Goal: Task Accomplishment & Management: Complete application form

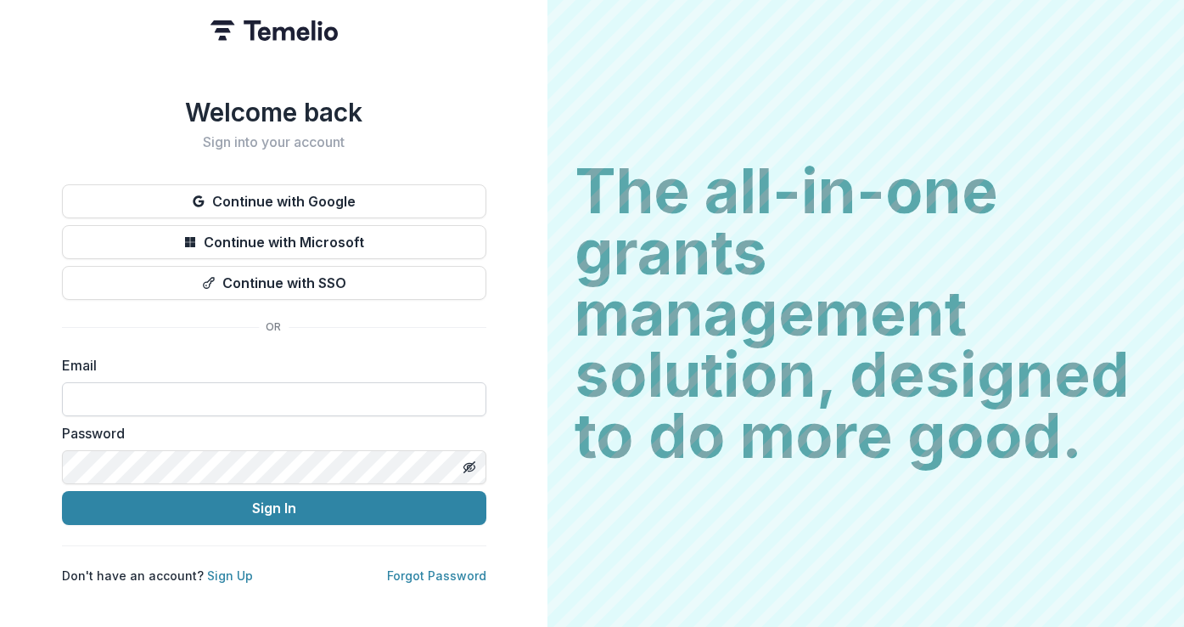
click at [193, 387] on input at bounding box center [274, 399] width 424 height 34
type input "**********"
click at [62, 491] on button "Sign In" at bounding box center [274, 508] width 424 height 34
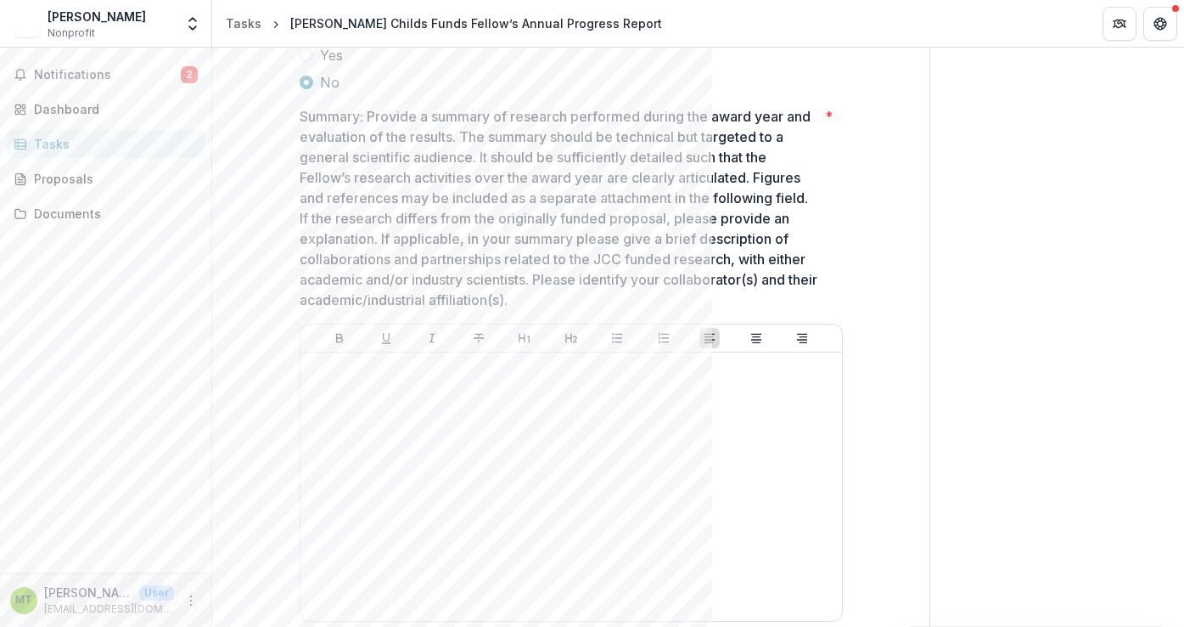
scroll to position [419, 0]
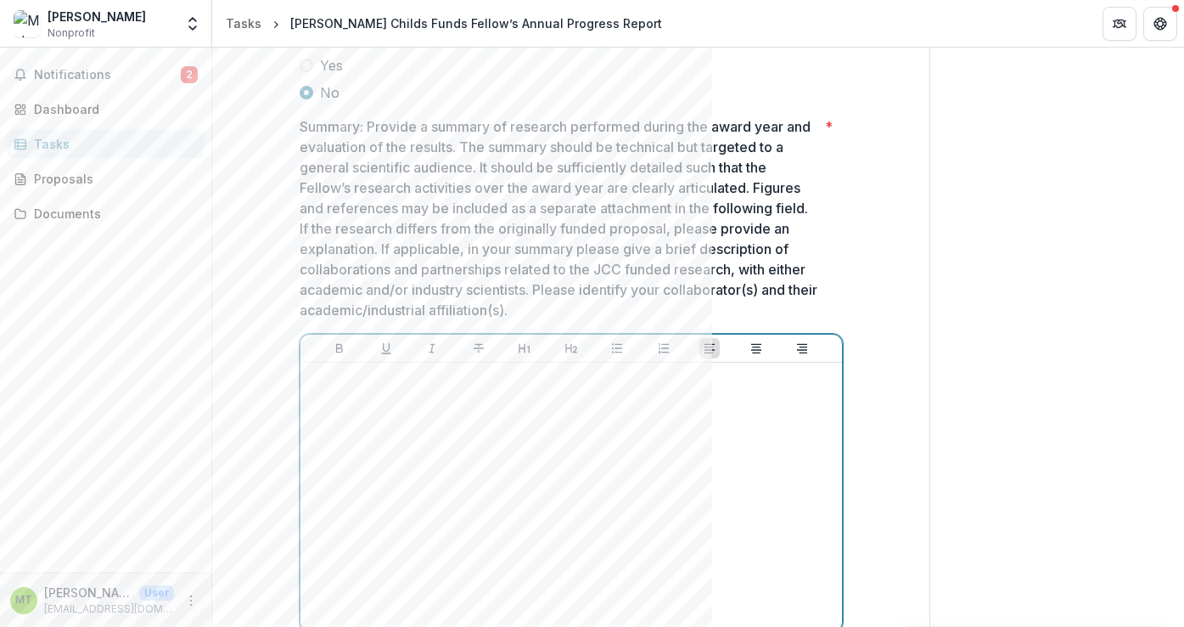
click at [346, 404] on div at bounding box center [571, 496] width 528 height 255
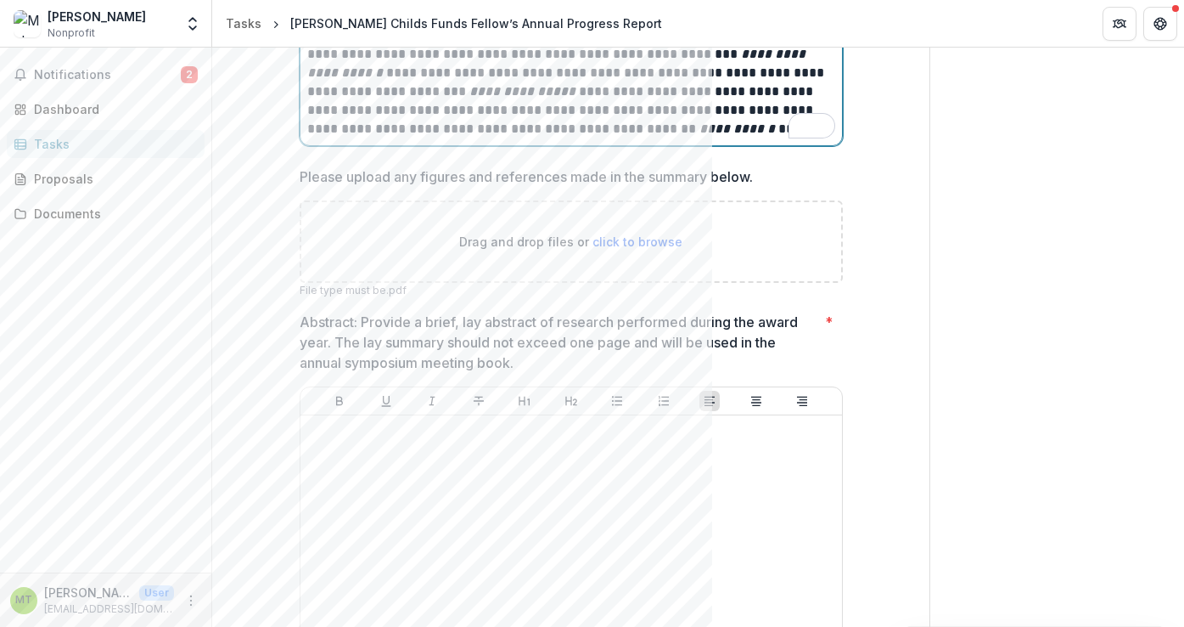
scroll to position [2831, 0]
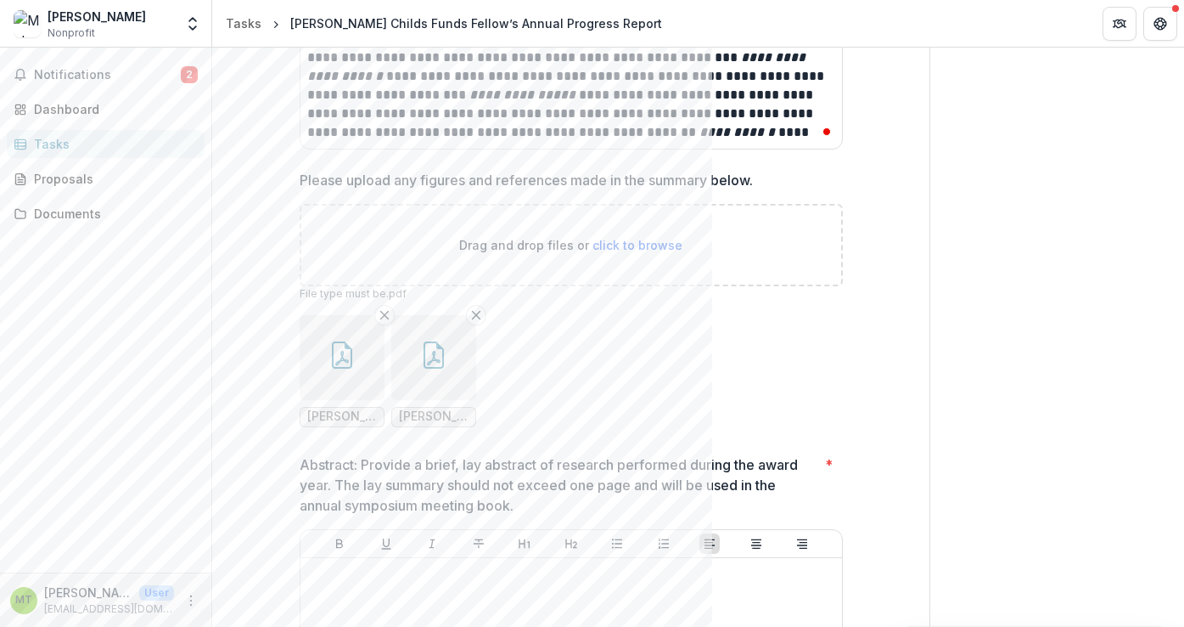
click at [341, 358] on icon "button" at bounding box center [342, 354] width 27 height 27
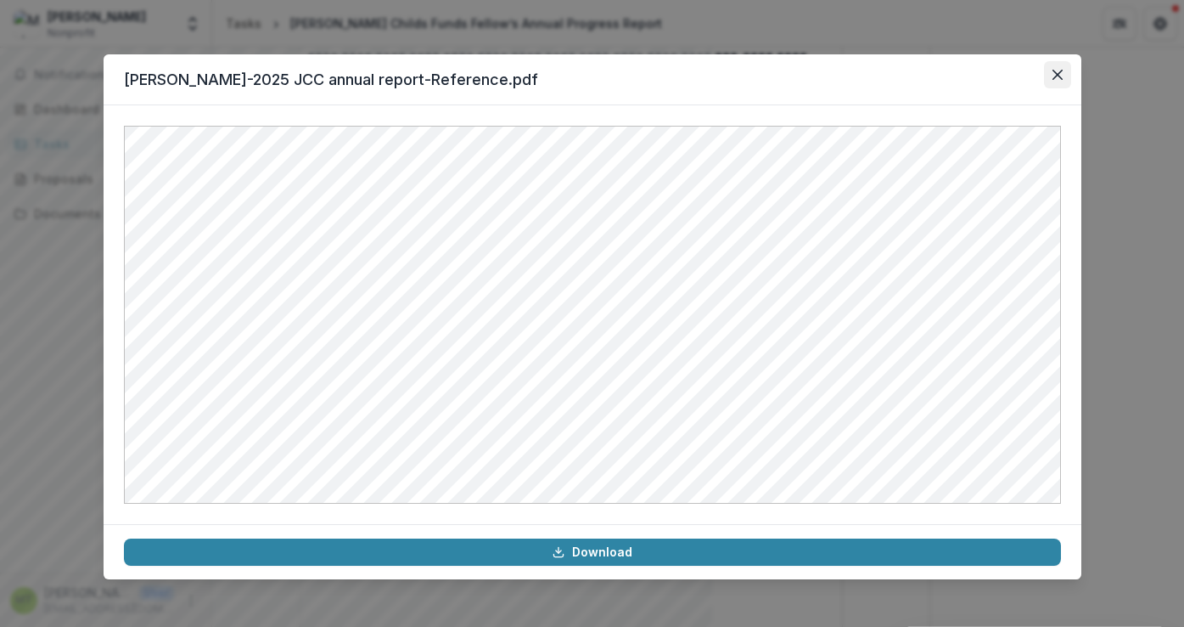
click at [1055, 74] on icon "Close" at bounding box center [1058, 75] width 10 height 10
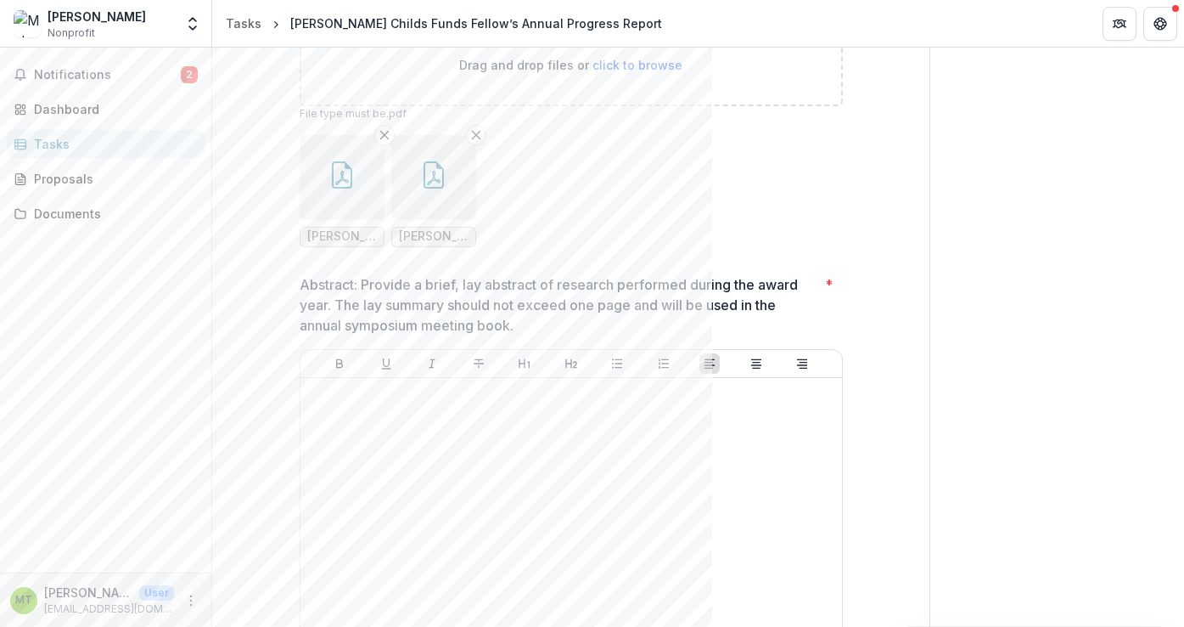
scroll to position [3033, 0]
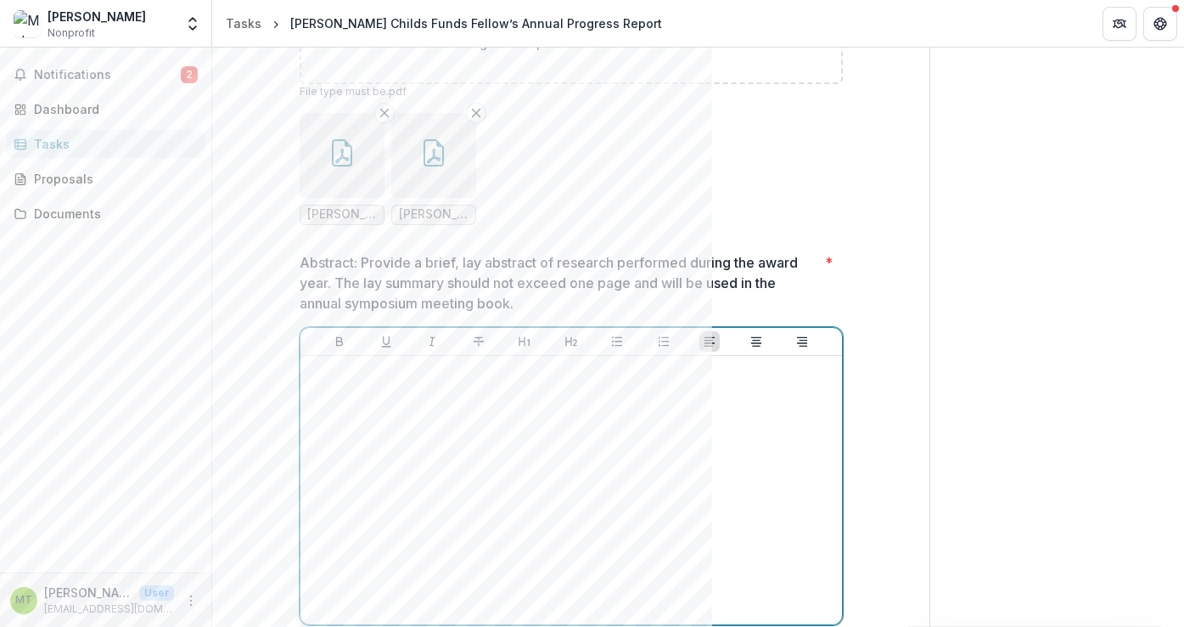
click at [324, 388] on div at bounding box center [571, 490] width 528 height 255
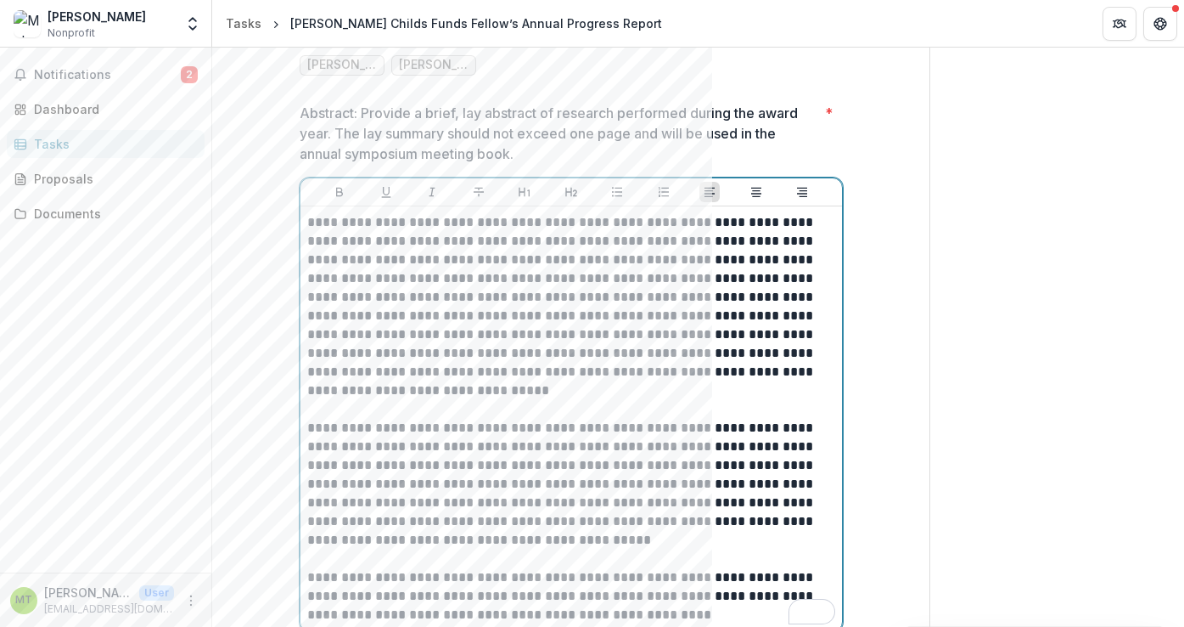
scroll to position [3183, 0]
drag, startPoint x: 712, startPoint y: 241, endPoint x: 769, endPoint y: 246, distance: 57.1
click at [769, 246] on p "**********" at bounding box center [571, 306] width 528 height 187
click at [432, 189] on icon "Italicize" at bounding box center [432, 192] width 14 height 14
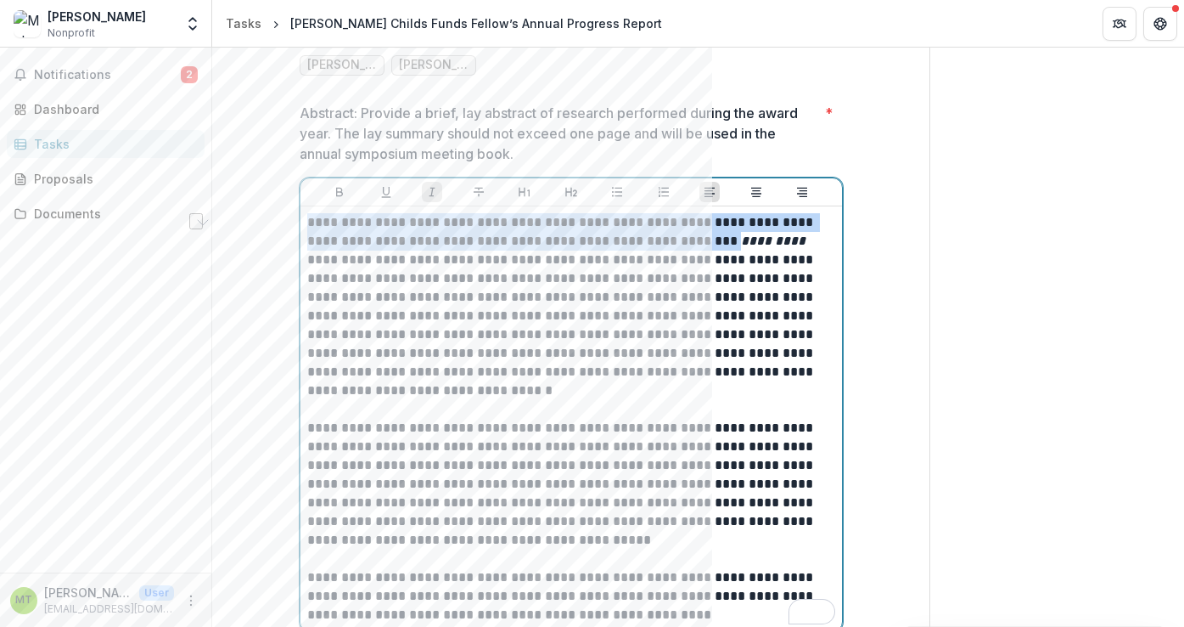
scroll to position [3206, 0]
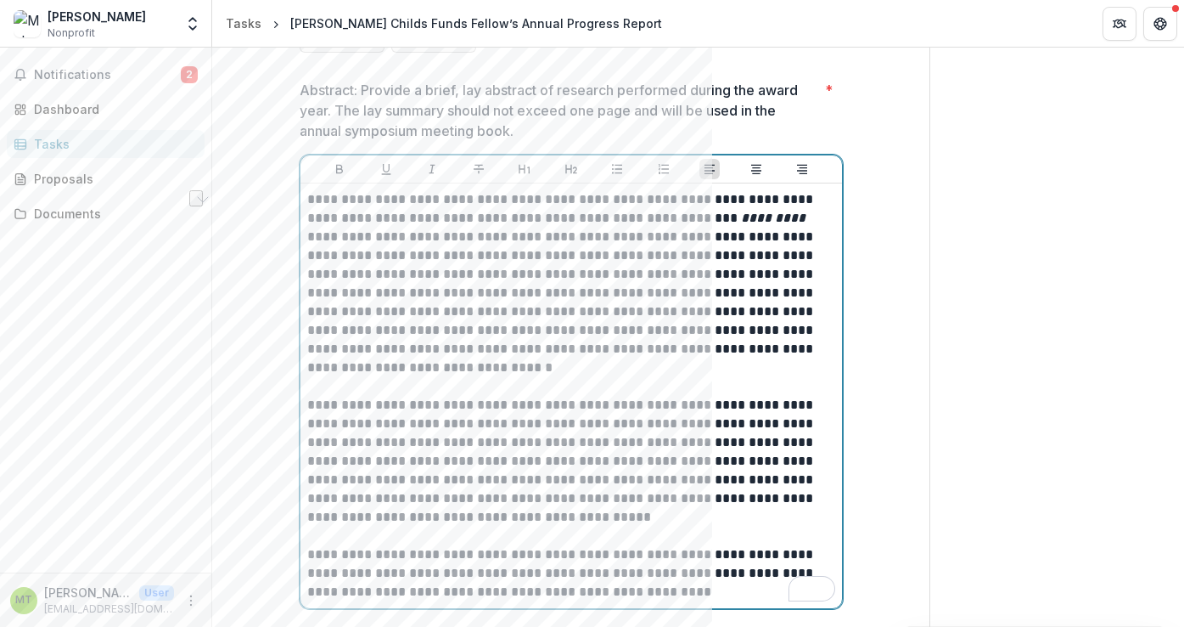
click at [419, 290] on p "**********" at bounding box center [571, 283] width 528 height 187
drag, startPoint x: 305, startPoint y: 235, endPoint x: 372, endPoint y: 237, distance: 67.1
click at [372, 237] on p "**********" at bounding box center [571, 283] width 528 height 187
click at [430, 162] on icon "Italicize" at bounding box center [432, 169] width 14 height 14
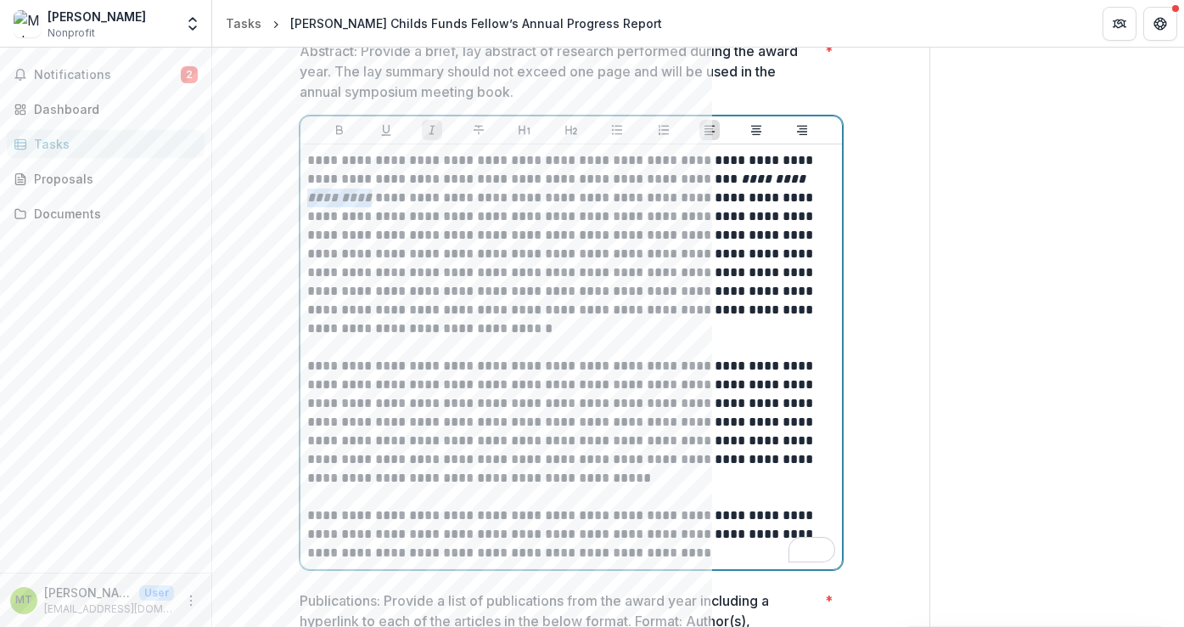
scroll to position [3261, 0]
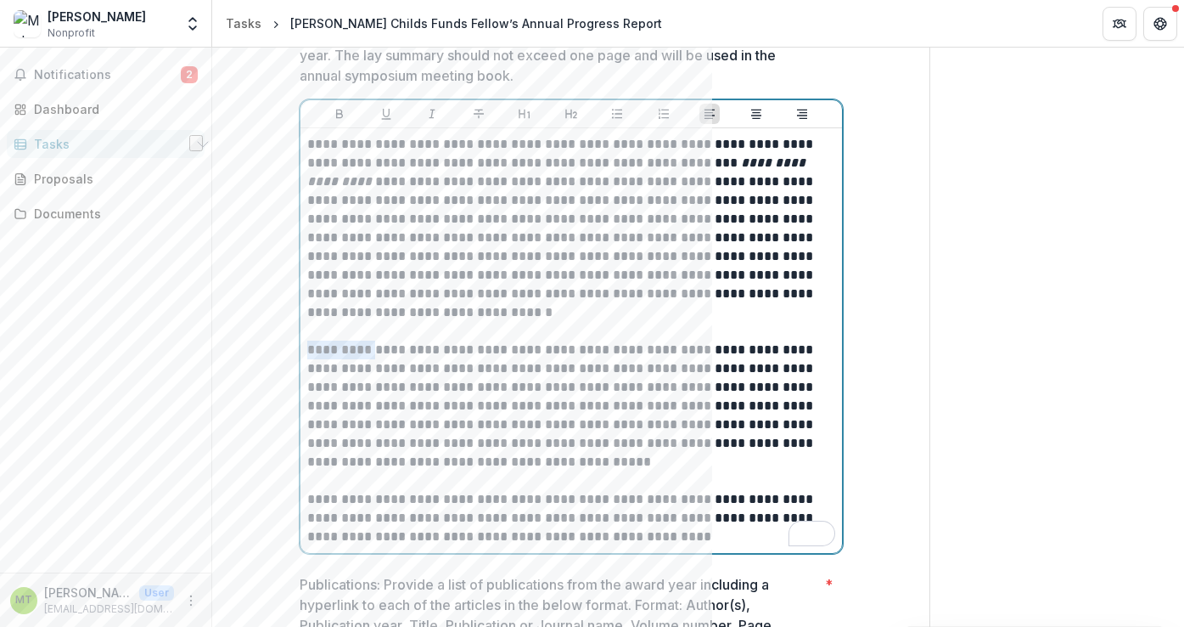
drag, startPoint x: 305, startPoint y: 352, endPoint x: 355, endPoint y: 354, distance: 50.1
click at [355, 354] on p "**********" at bounding box center [571, 405] width 528 height 131
click at [427, 109] on icon "Italicize" at bounding box center [432, 114] width 14 height 14
click at [319, 329] on p "To enrich screen reader interactions, please activate Accessibility in Grammarl…" at bounding box center [571, 331] width 528 height 19
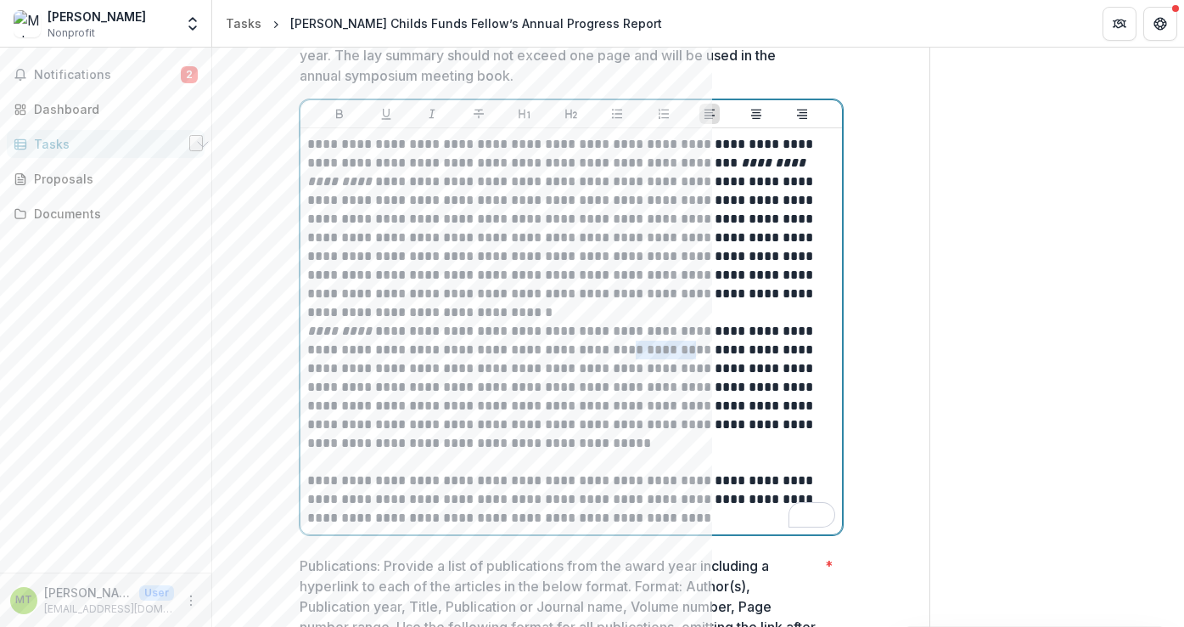
drag, startPoint x: 599, startPoint y: 351, endPoint x: 657, endPoint y: 355, distance: 58.7
click at [657, 355] on p "**********" at bounding box center [571, 387] width 528 height 131
click at [428, 118] on icon "Italicize" at bounding box center [432, 114] width 14 height 14
drag, startPoint x: 665, startPoint y: 347, endPoint x: 717, endPoint y: 347, distance: 52.6
click at [717, 347] on p "**********" at bounding box center [571, 387] width 528 height 131
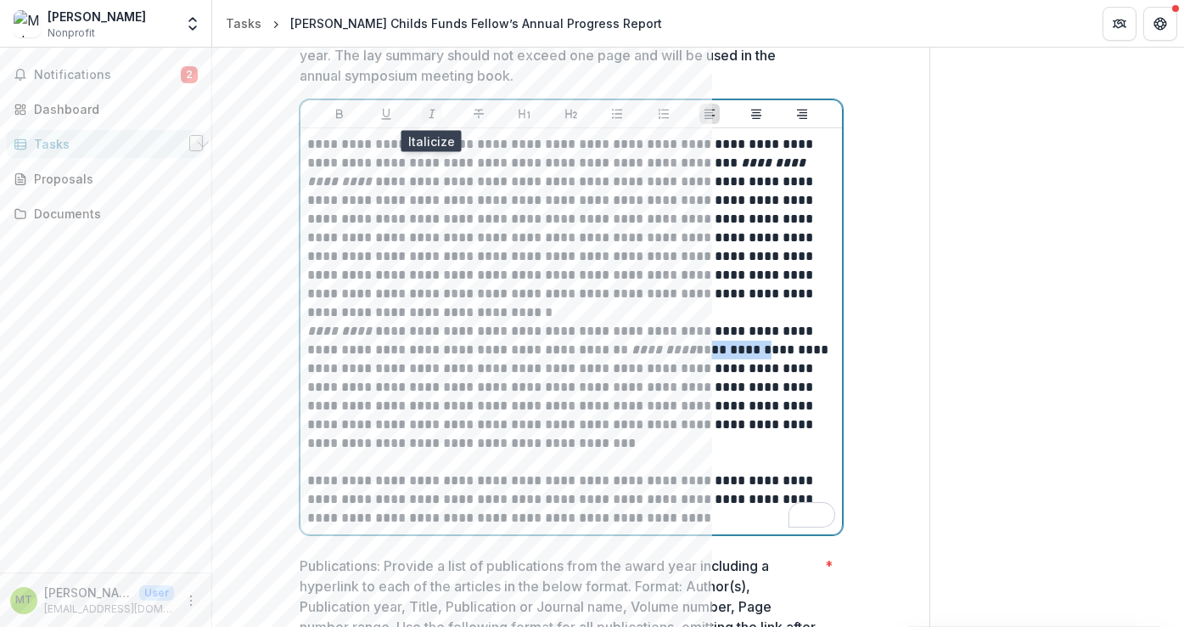
click at [427, 112] on icon "Italicize" at bounding box center [432, 114] width 14 height 14
drag, startPoint x: 509, startPoint y: 368, endPoint x: 558, endPoint y: 370, distance: 48.5
click at [558, 370] on p "**********" at bounding box center [571, 387] width 528 height 131
click at [430, 111] on icon "Italicize" at bounding box center [432, 114] width 14 height 14
drag, startPoint x: 473, startPoint y: 407, endPoint x: 519, endPoint y: 407, distance: 45.8
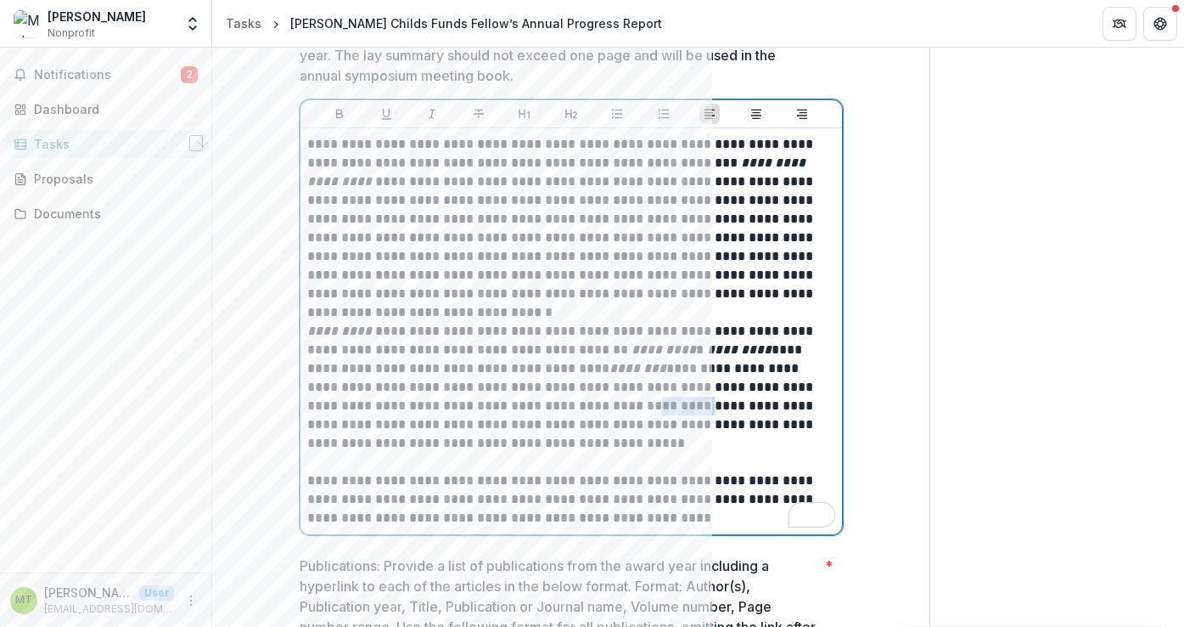
click at [519, 407] on p "**********" at bounding box center [571, 387] width 528 height 131
click at [425, 113] on icon "Italicize" at bounding box center [432, 114] width 14 height 14
click at [316, 461] on p "To enrich screen reader interactions, please activate Accessibility in Grammarl…" at bounding box center [571, 461] width 528 height 19
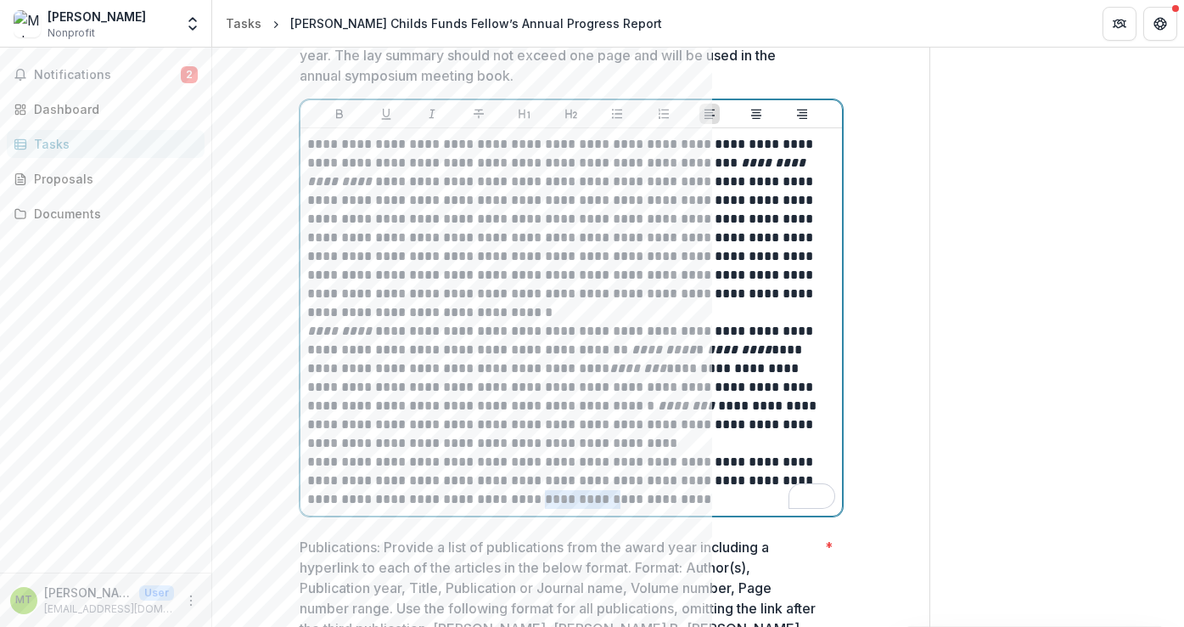
drag, startPoint x: 550, startPoint y: 499, endPoint x: 636, endPoint y: 502, distance: 85.8
click at [636, 502] on p "**********" at bounding box center [571, 480] width 528 height 56
click at [427, 108] on icon "Italicize" at bounding box center [432, 114] width 14 height 14
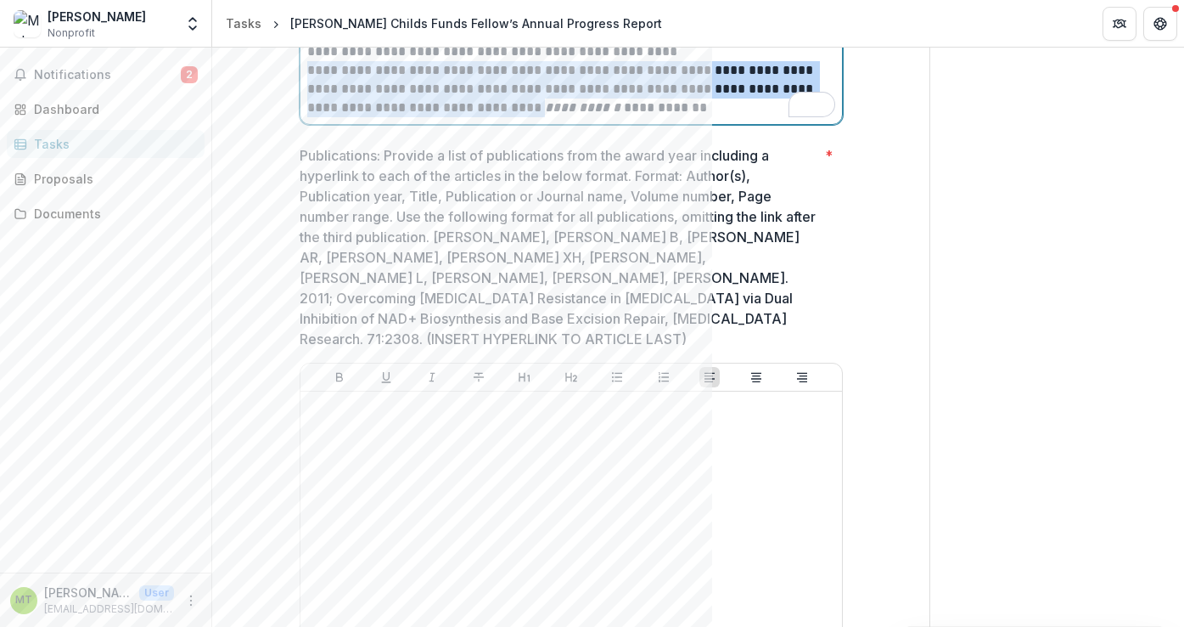
scroll to position [3869, 0]
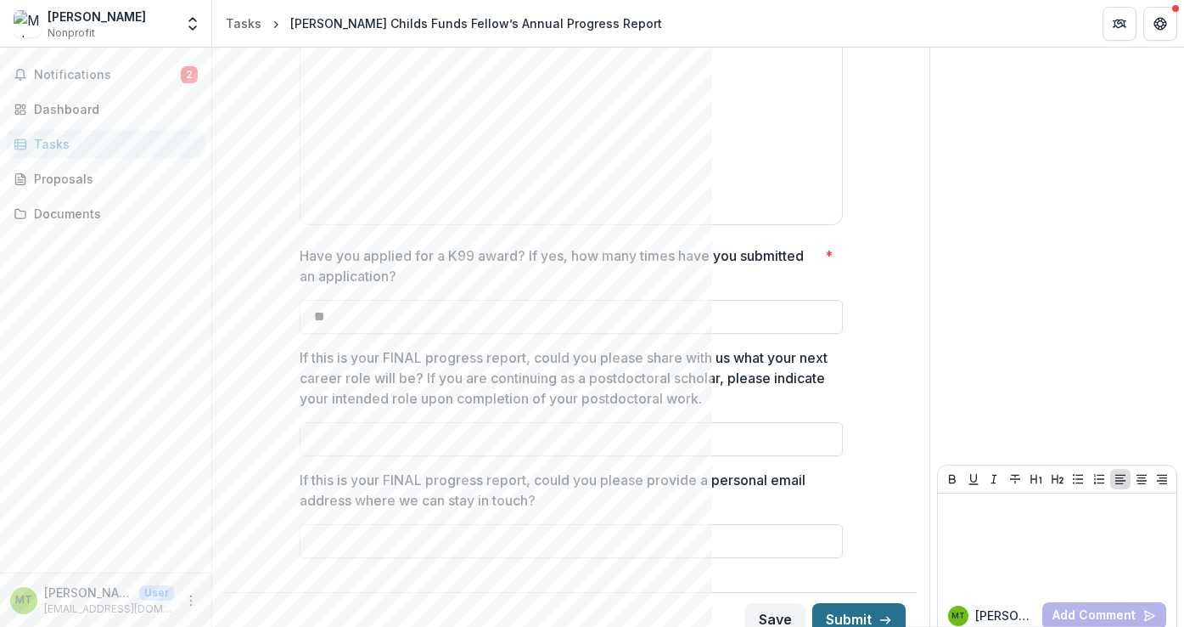
click at [864, 603] on button "Submit" at bounding box center [858, 620] width 93 height 34
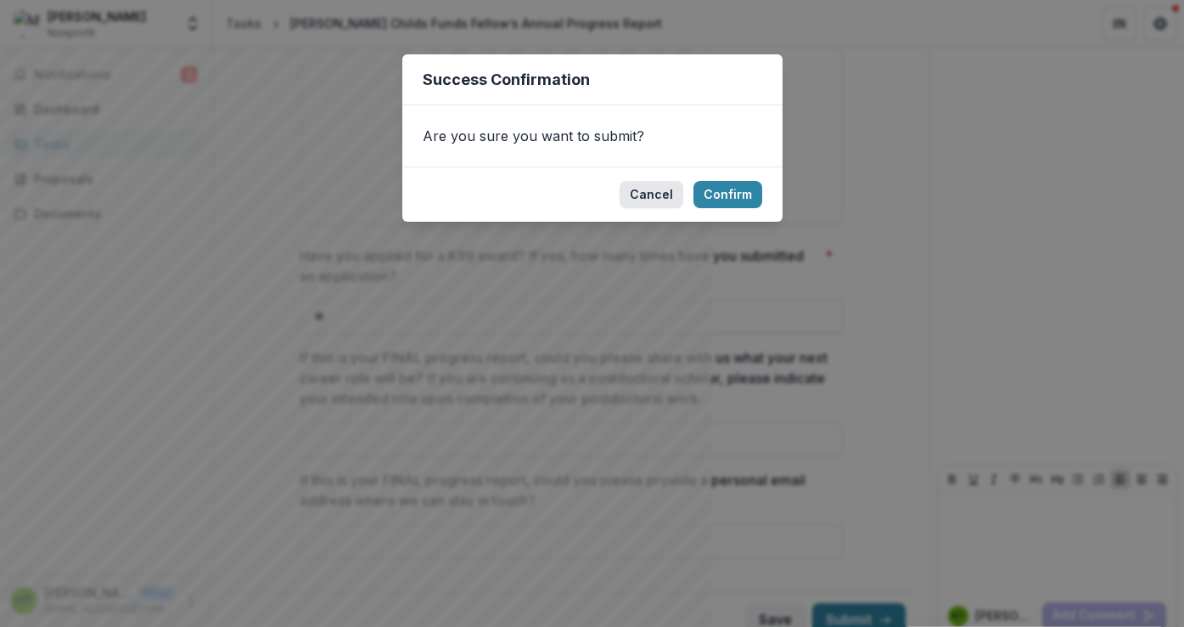
click at [650, 185] on button "Cancel" at bounding box center [652, 194] width 64 height 27
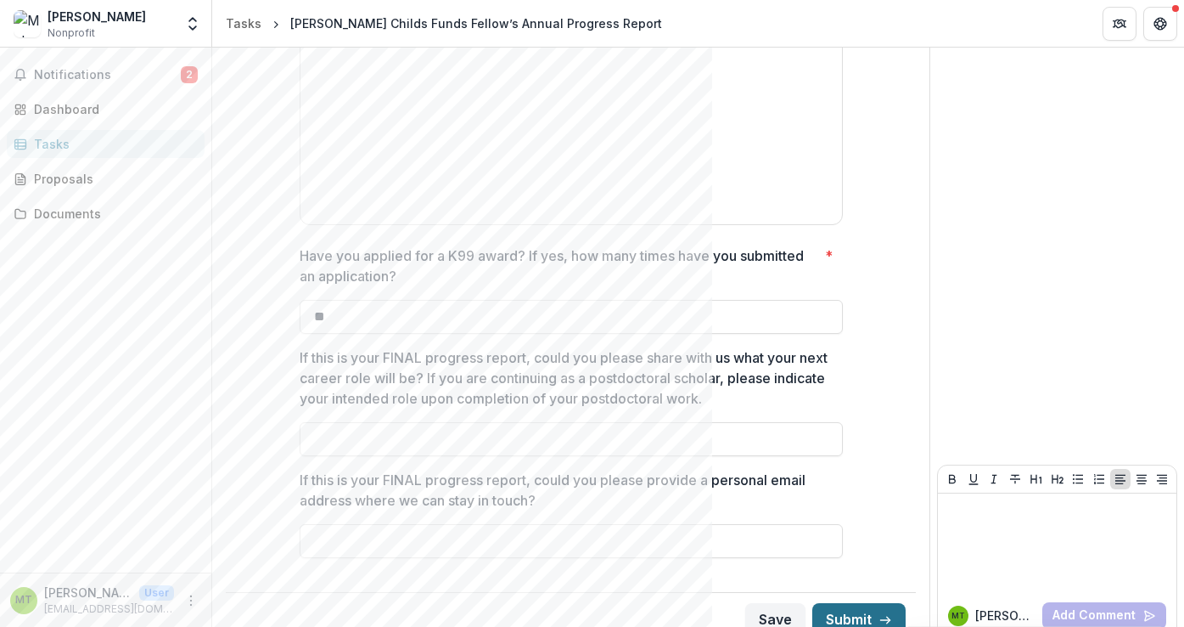
click at [857, 604] on button "Submit" at bounding box center [858, 620] width 93 height 34
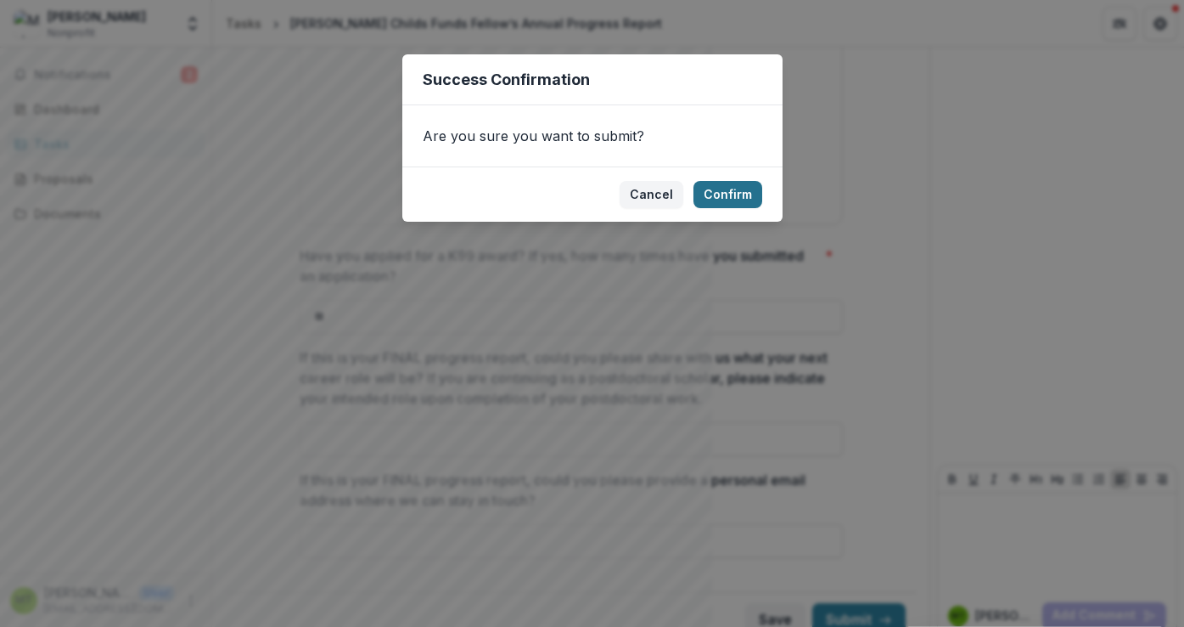
click at [745, 189] on button "Confirm" at bounding box center [728, 194] width 69 height 27
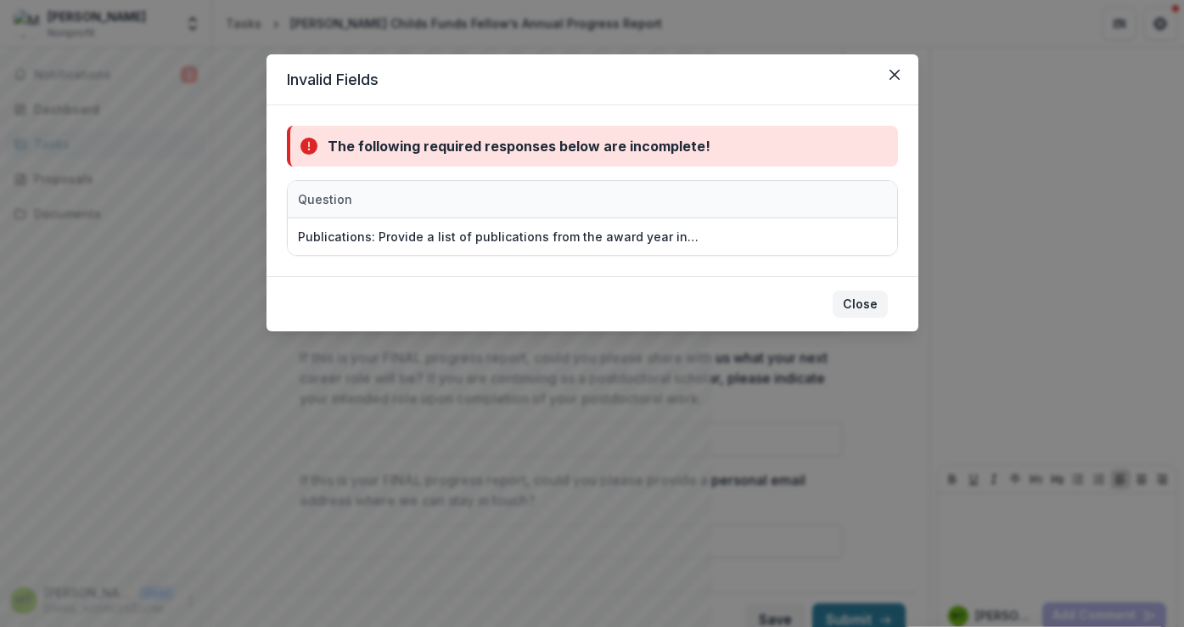
click at [857, 303] on button "Close" at bounding box center [860, 303] width 55 height 27
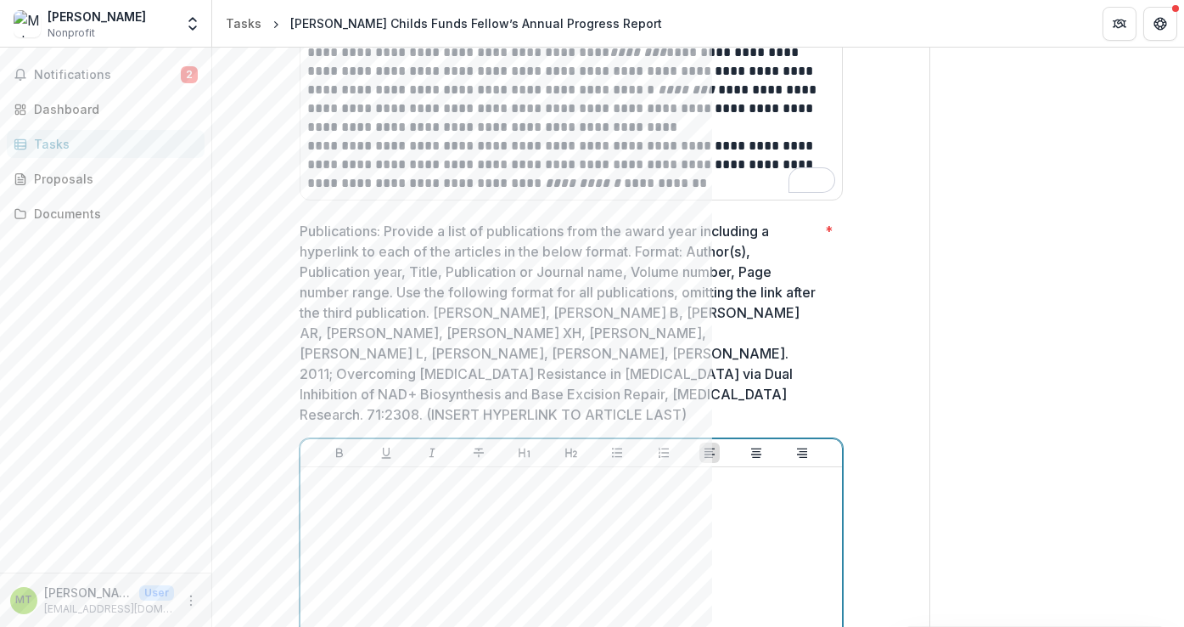
click at [343, 474] on p at bounding box center [571, 483] width 528 height 19
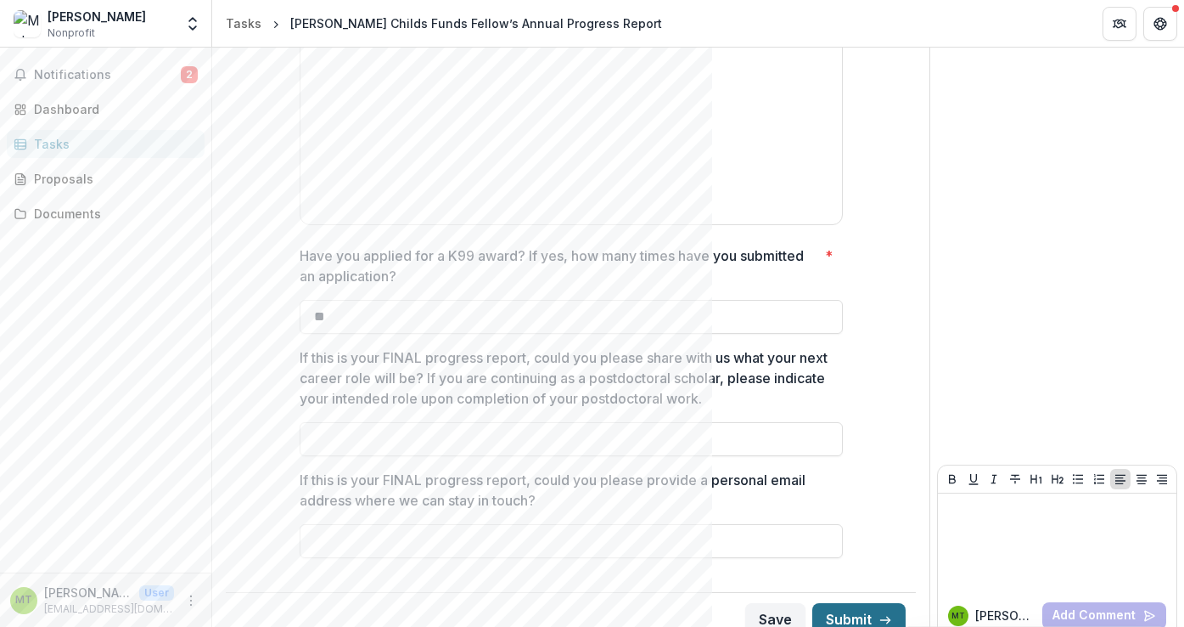
click at [847, 604] on button "Submit" at bounding box center [858, 620] width 93 height 34
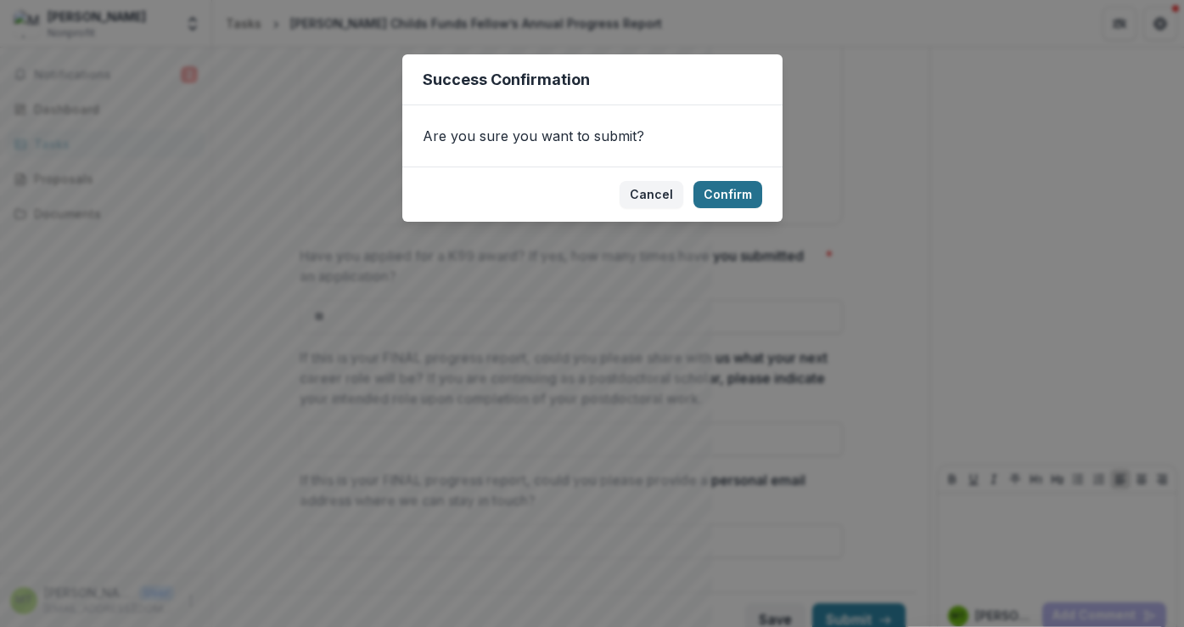
click at [737, 198] on button "Confirm" at bounding box center [728, 194] width 69 height 27
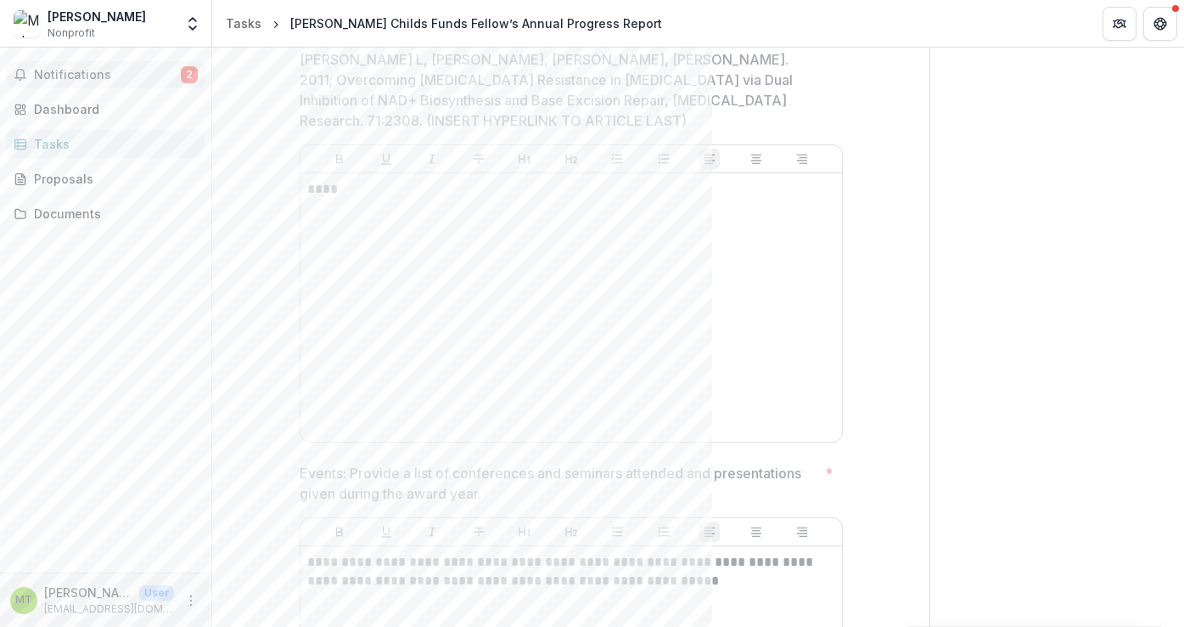
click at [133, 77] on span "Notifications" at bounding box center [107, 75] width 147 height 14
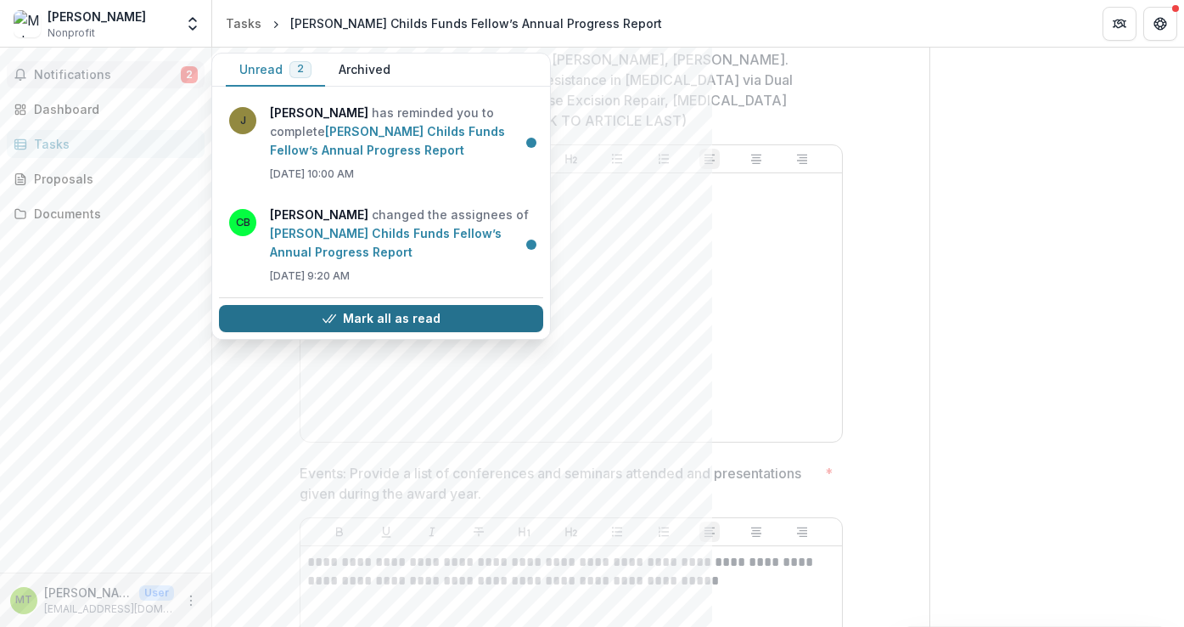
click at [380, 317] on button "Mark all as read" at bounding box center [381, 318] width 324 height 27
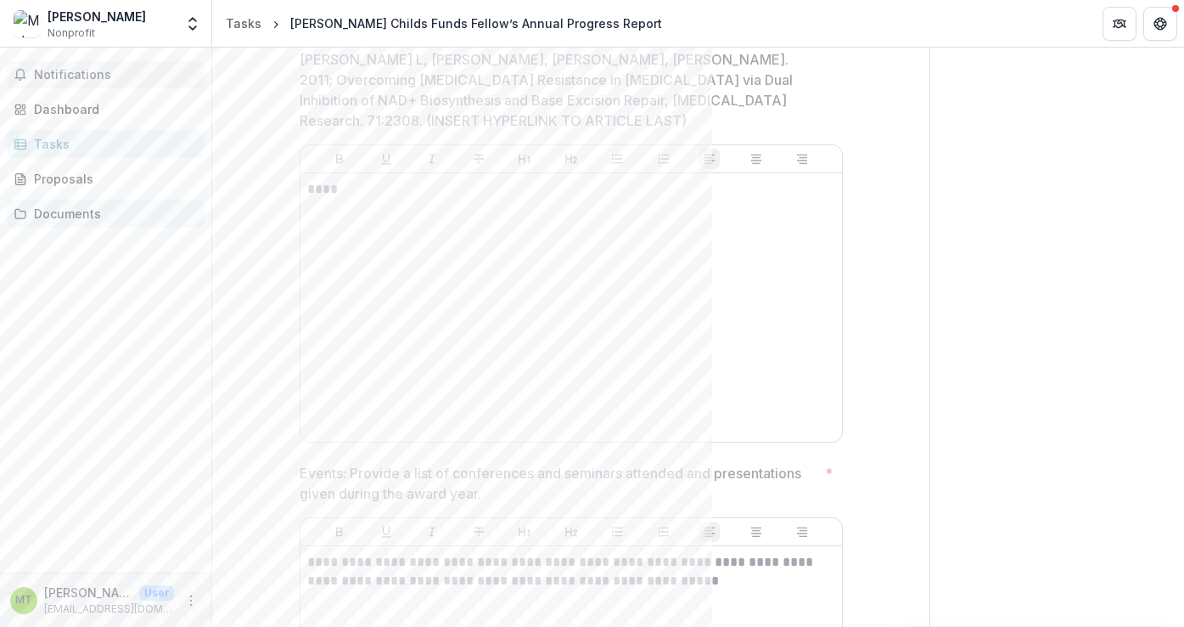
click at [106, 213] on div "Documents" at bounding box center [112, 214] width 157 height 18
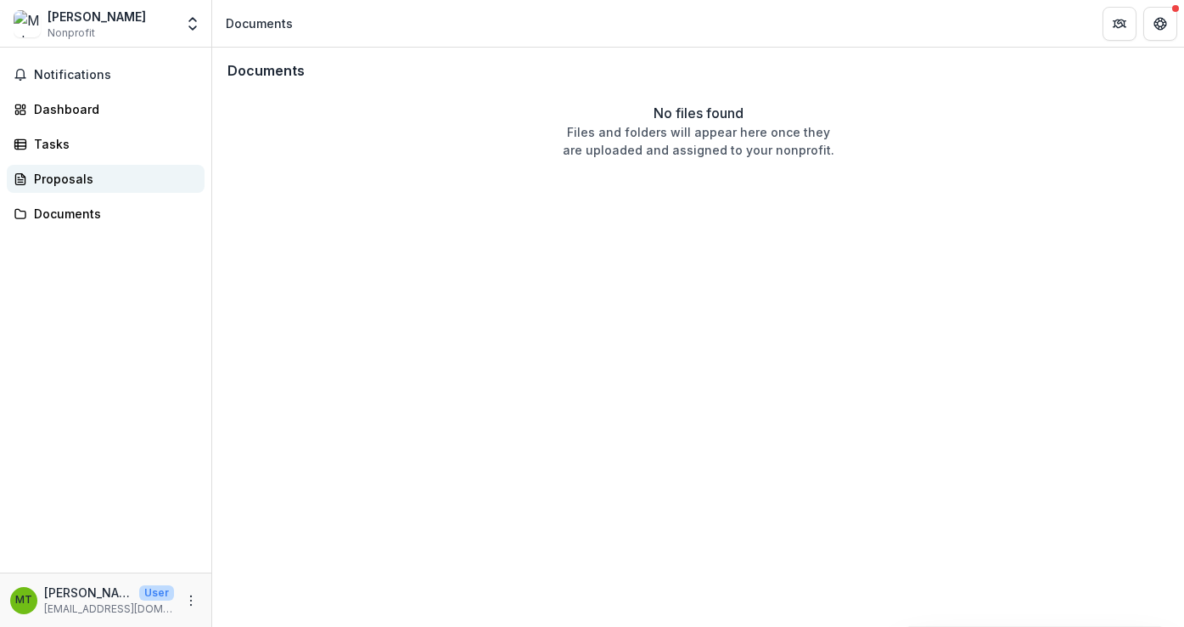
click at [86, 183] on div "Proposals" at bounding box center [112, 179] width 157 height 18
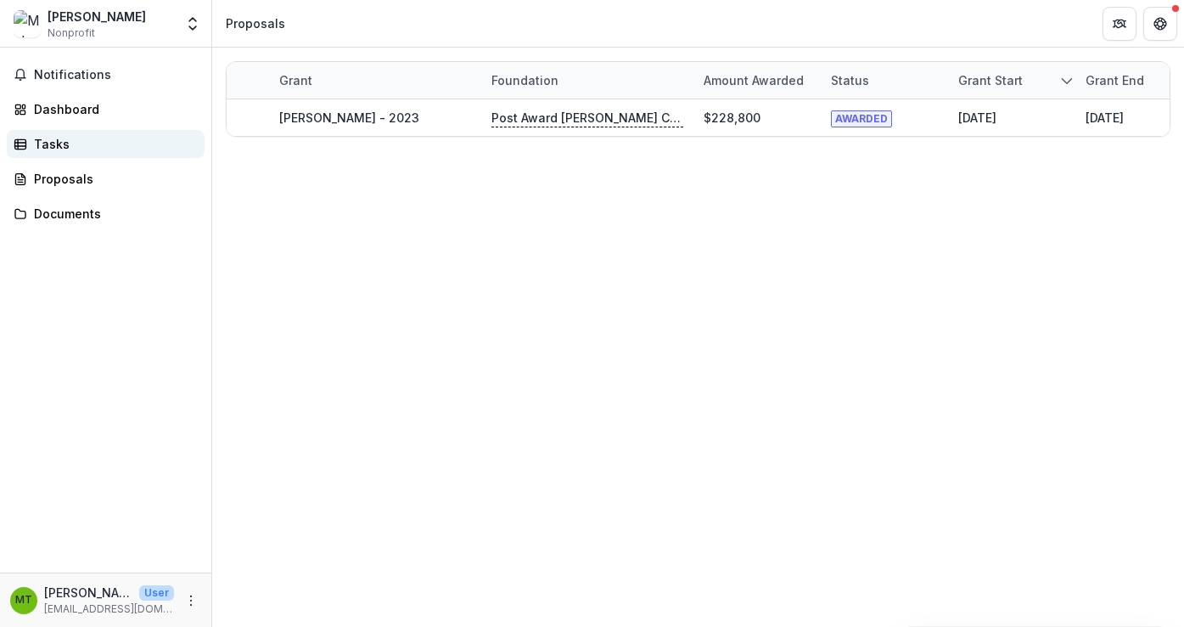
click at [73, 139] on div "Tasks" at bounding box center [112, 144] width 157 height 18
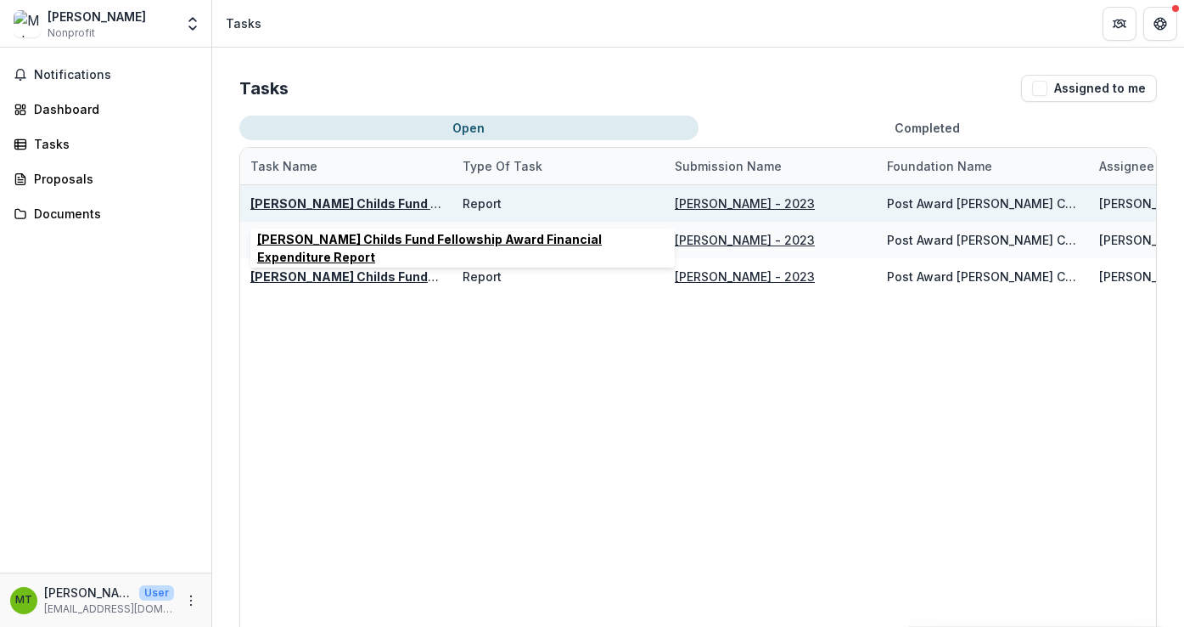
click at [382, 200] on u "[PERSON_NAME] Childs Fund Fellowship Award Financial Expenditure Report" at bounding box center [482, 203] width 465 height 14
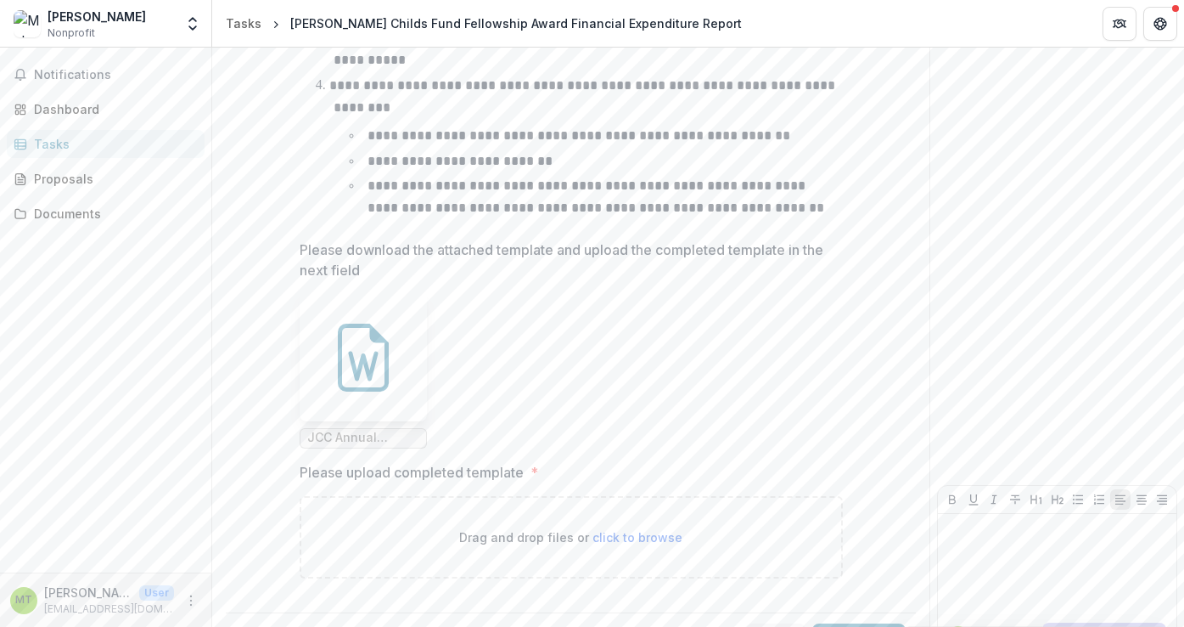
scroll to position [728, 0]
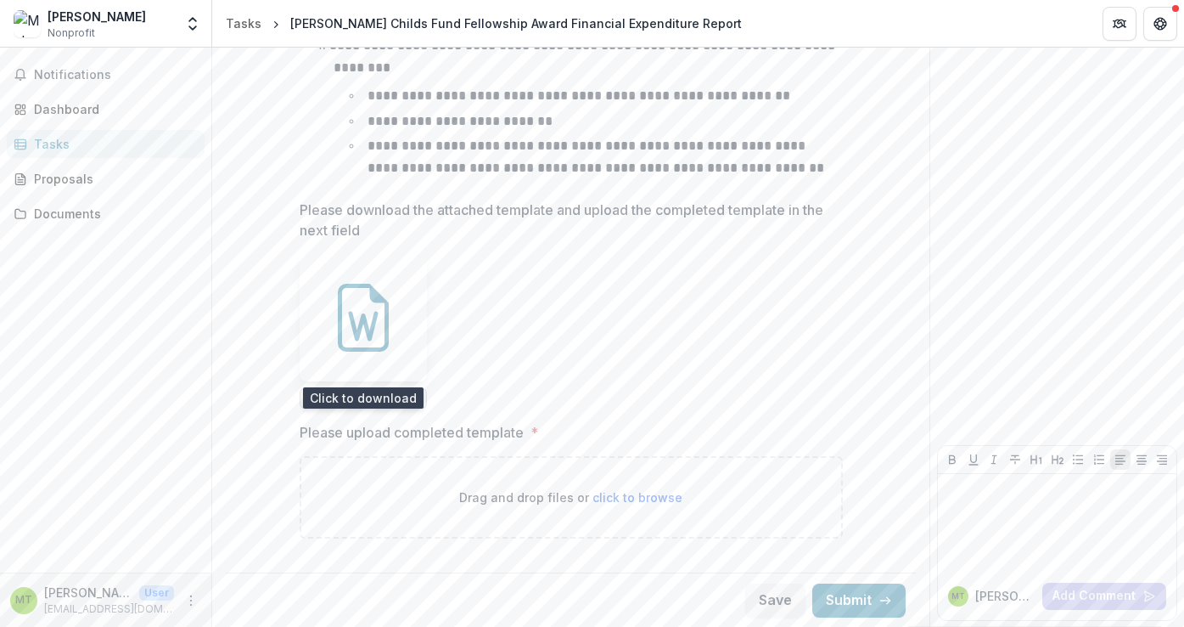
click at [379, 334] on icon at bounding box center [363, 318] width 68 height 68
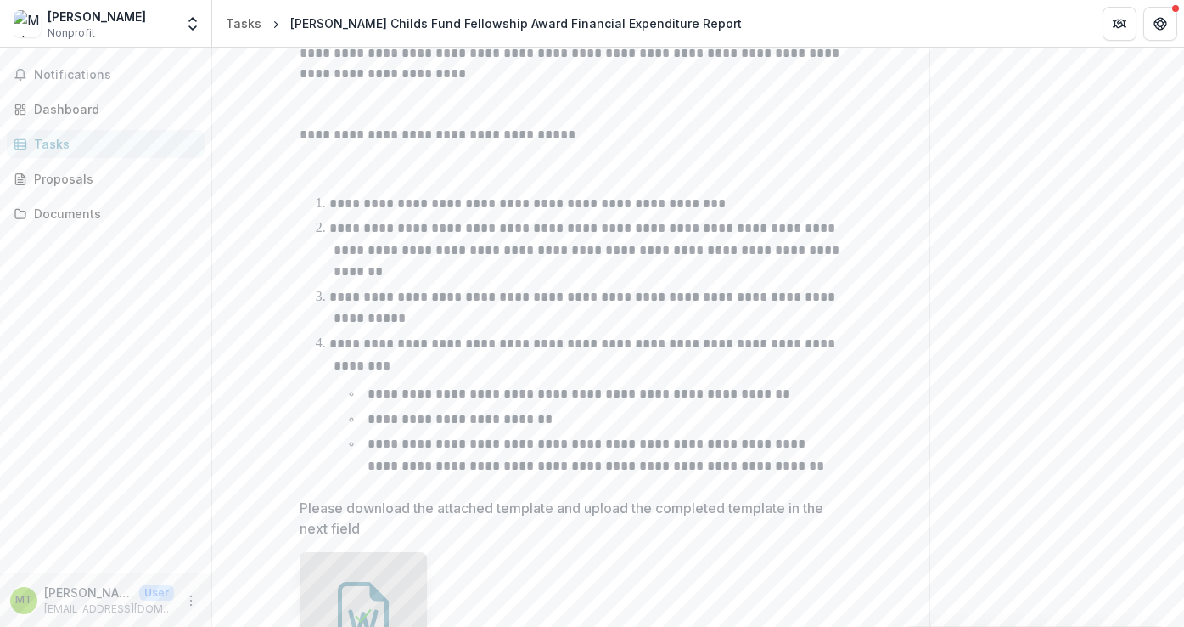
scroll to position [420, 0]
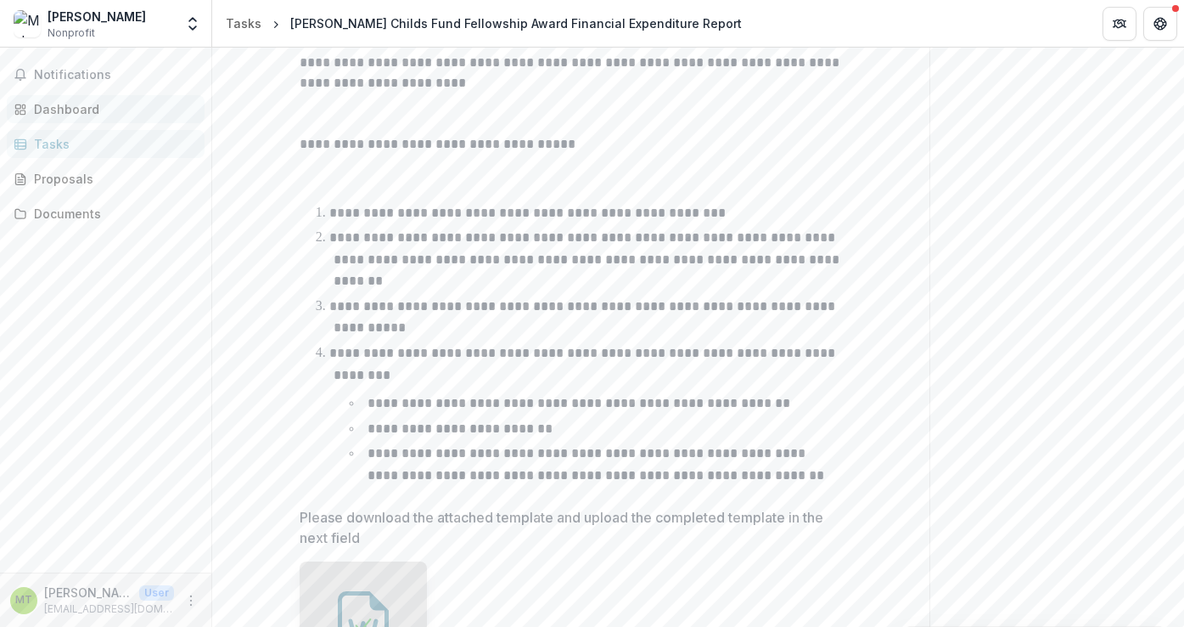
click at [72, 109] on div "Dashboard" at bounding box center [112, 109] width 157 height 18
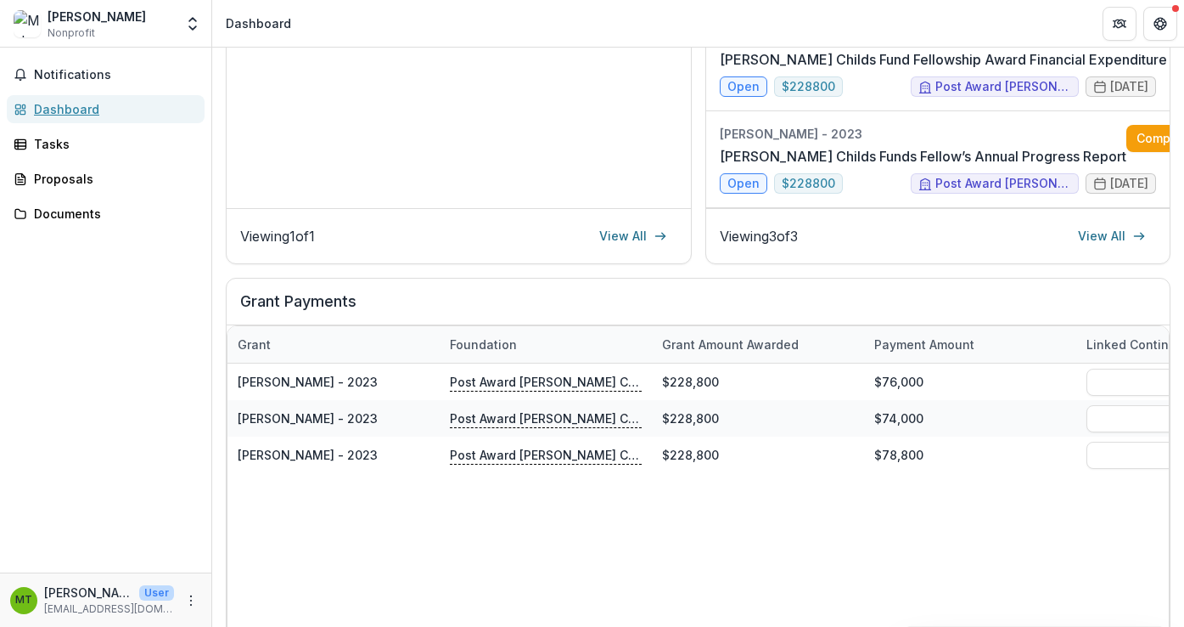
scroll to position [0, 110]
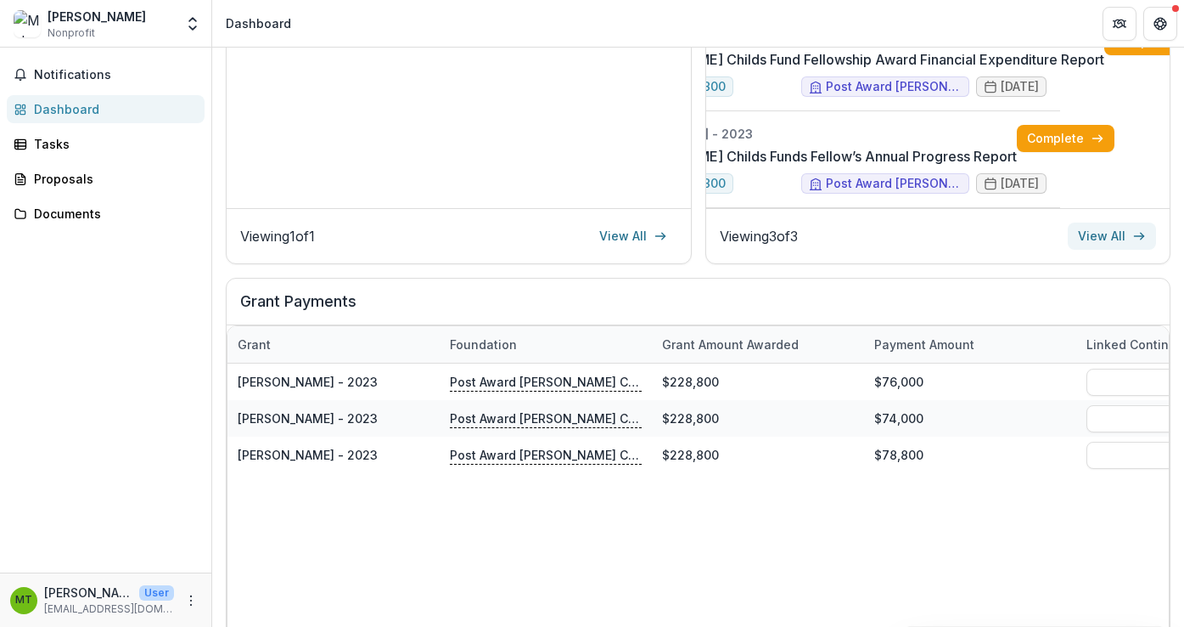
click at [1105, 232] on link "View All" at bounding box center [1112, 235] width 88 height 27
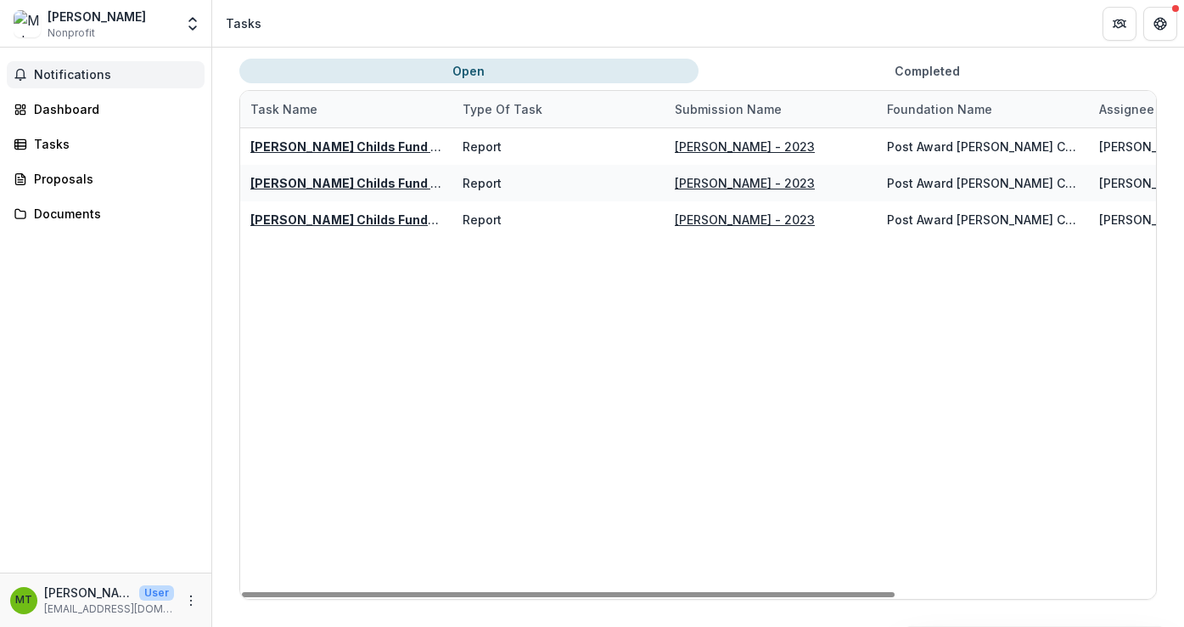
click at [87, 70] on span "Notifications" at bounding box center [116, 75] width 164 height 14
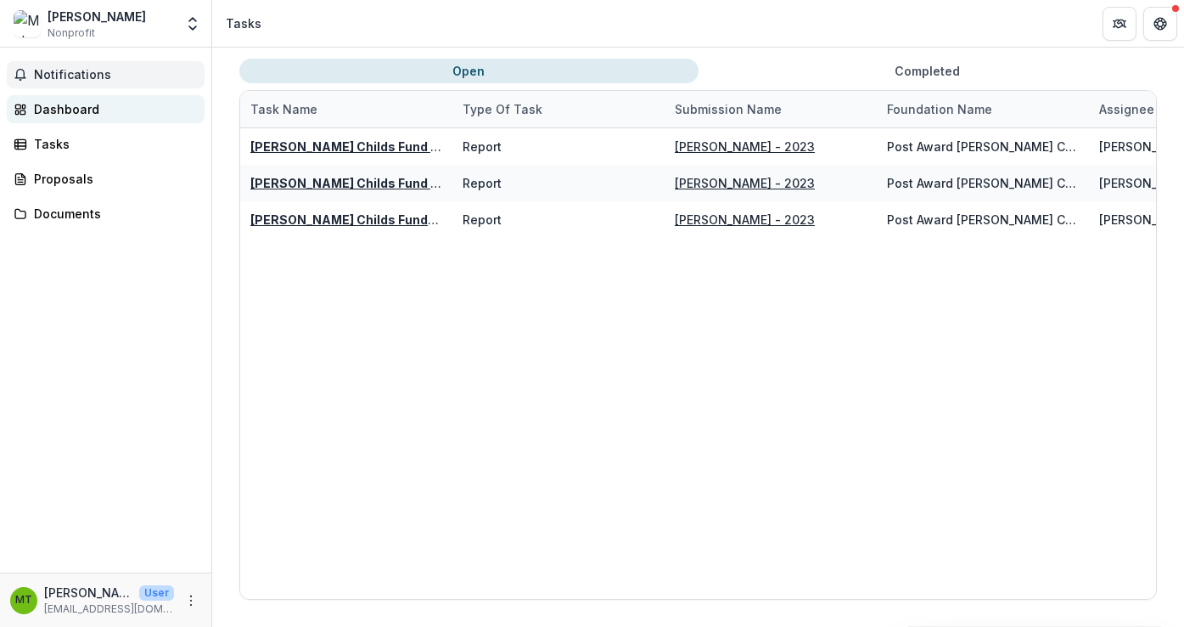
click at [79, 105] on div "Dashboard" at bounding box center [112, 109] width 157 height 18
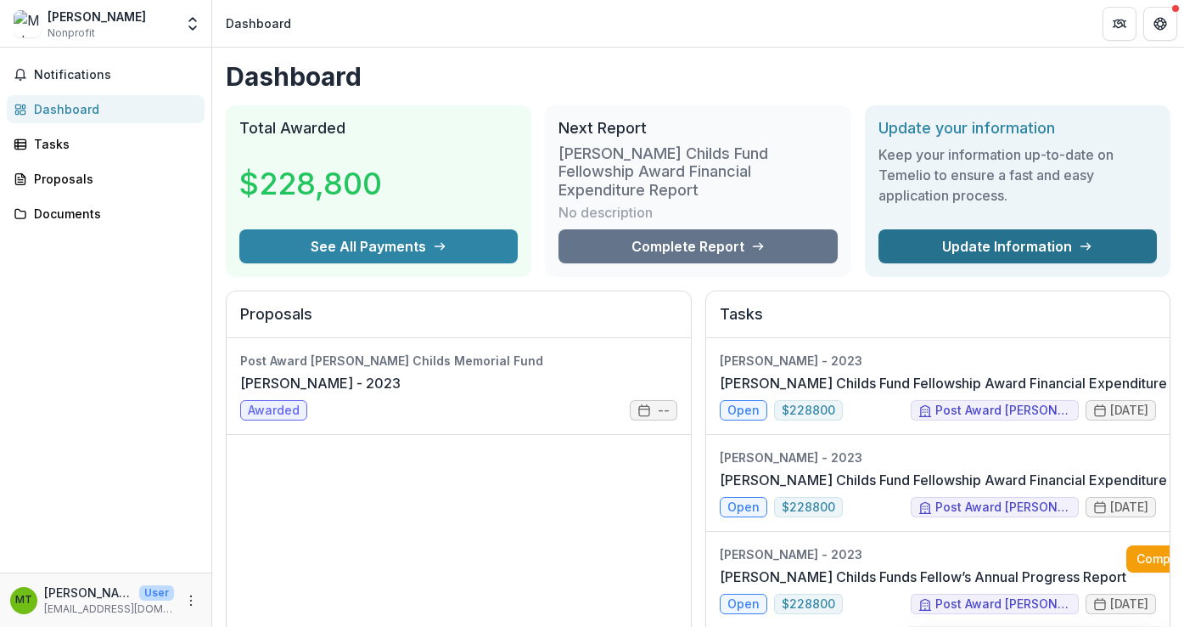
click at [1003, 229] on link "Update Information" at bounding box center [1018, 246] width 278 height 34
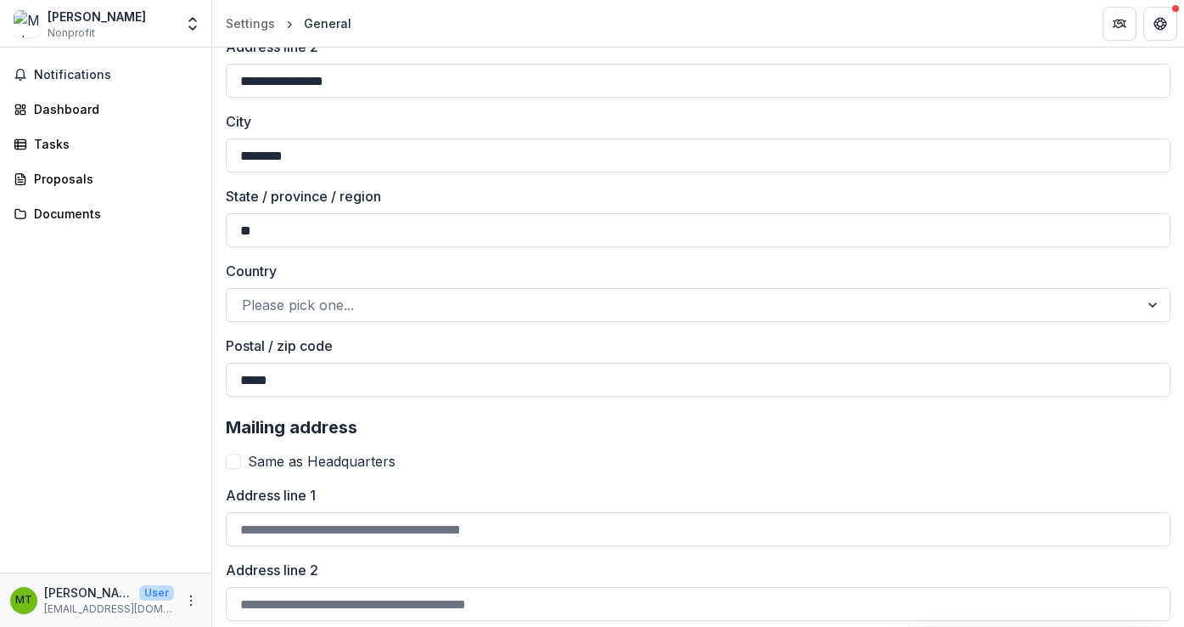
scroll to position [677, 0]
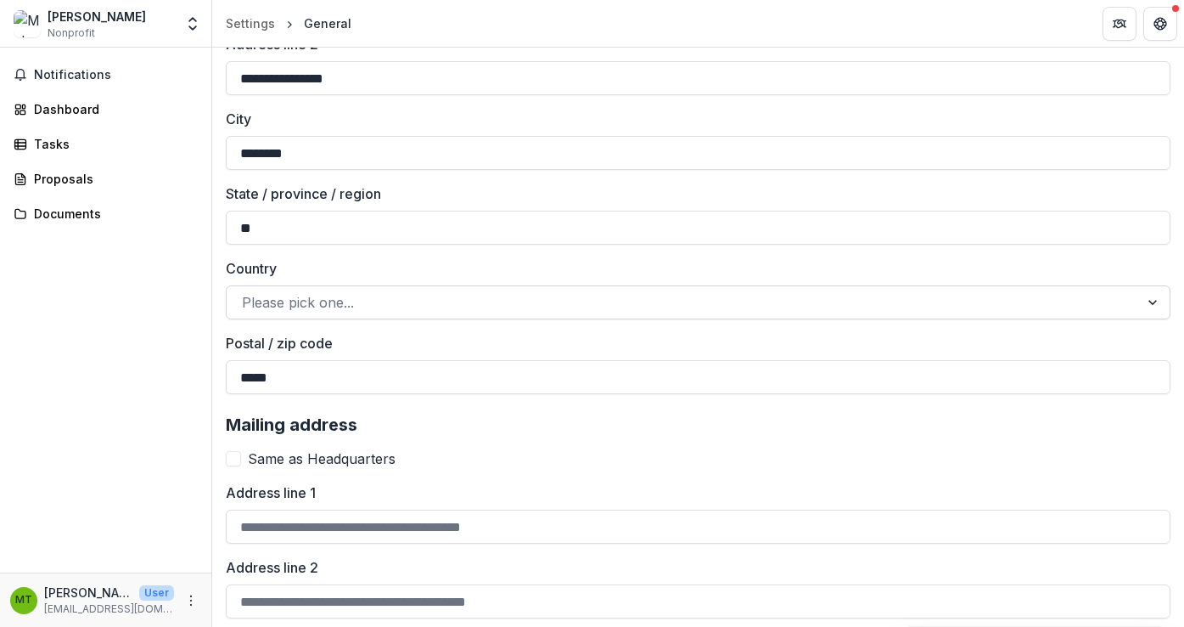
click at [303, 303] on div at bounding box center [683, 302] width 882 height 24
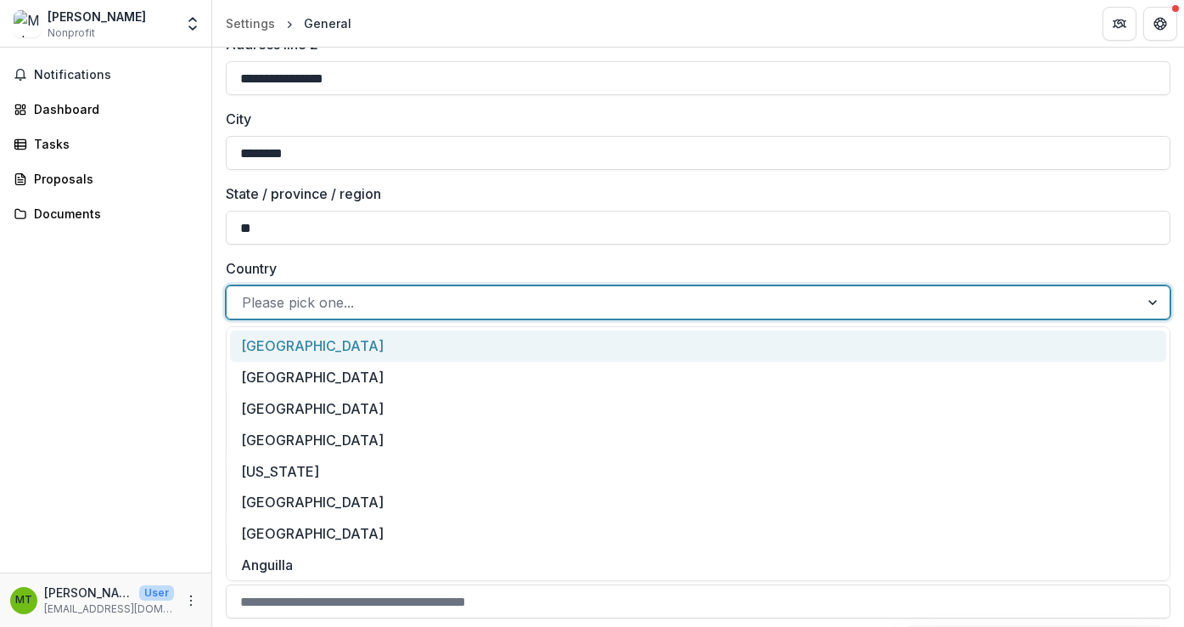
type input "*"
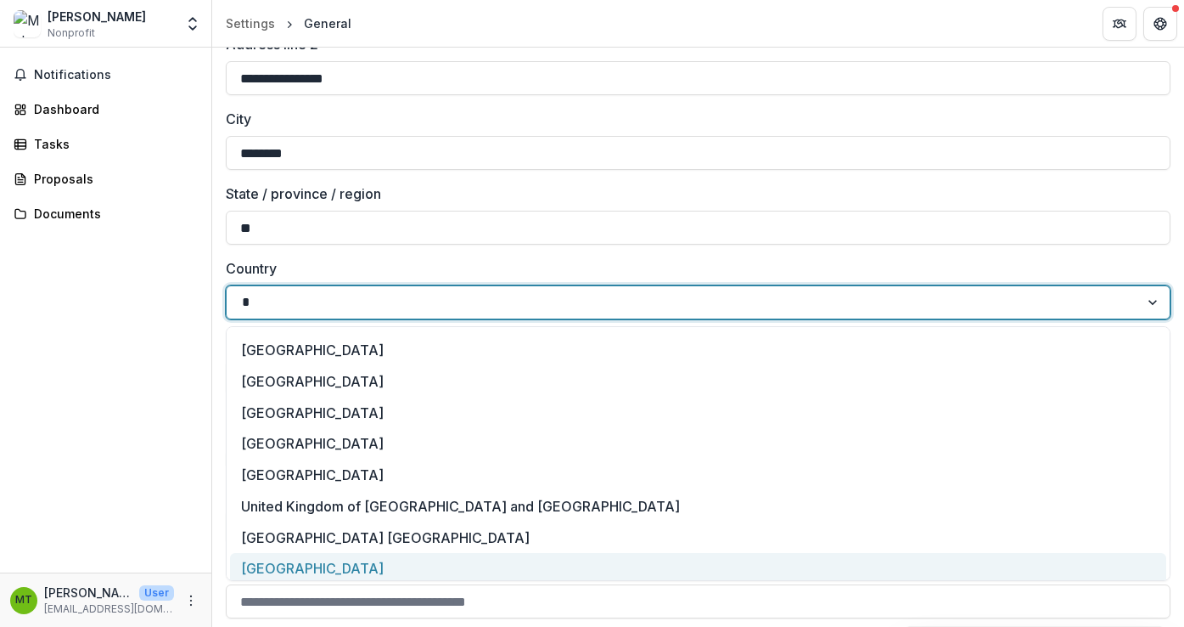
scroll to position [2534, 0]
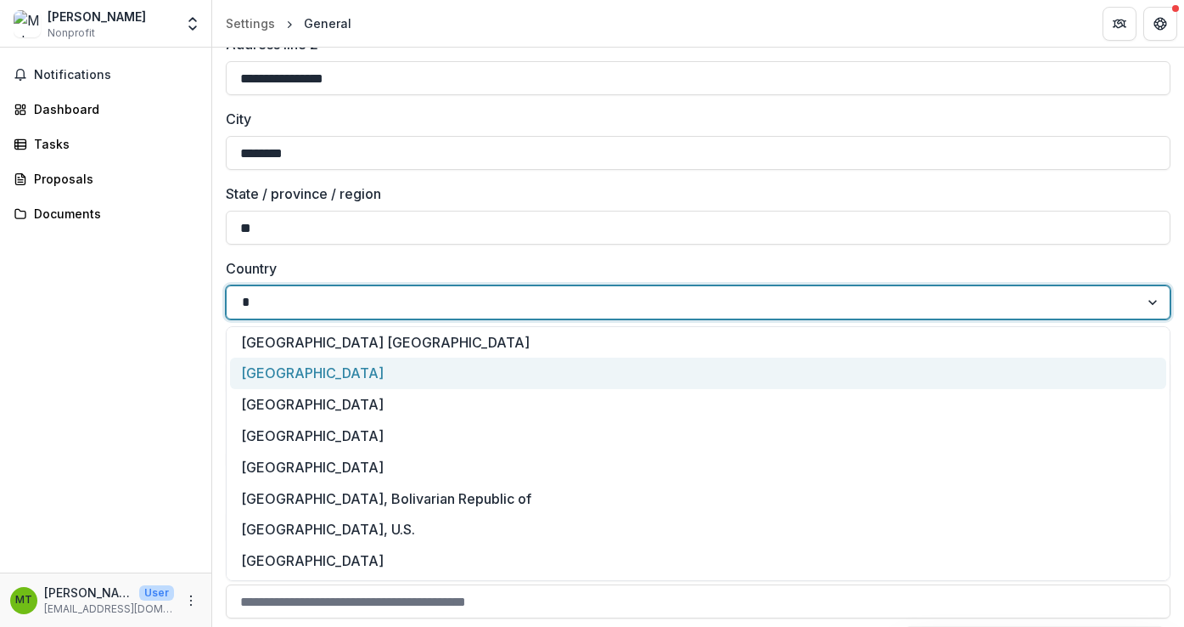
click at [312, 370] on div "[GEOGRAPHIC_DATA]" at bounding box center [698, 372] width 936 height 31
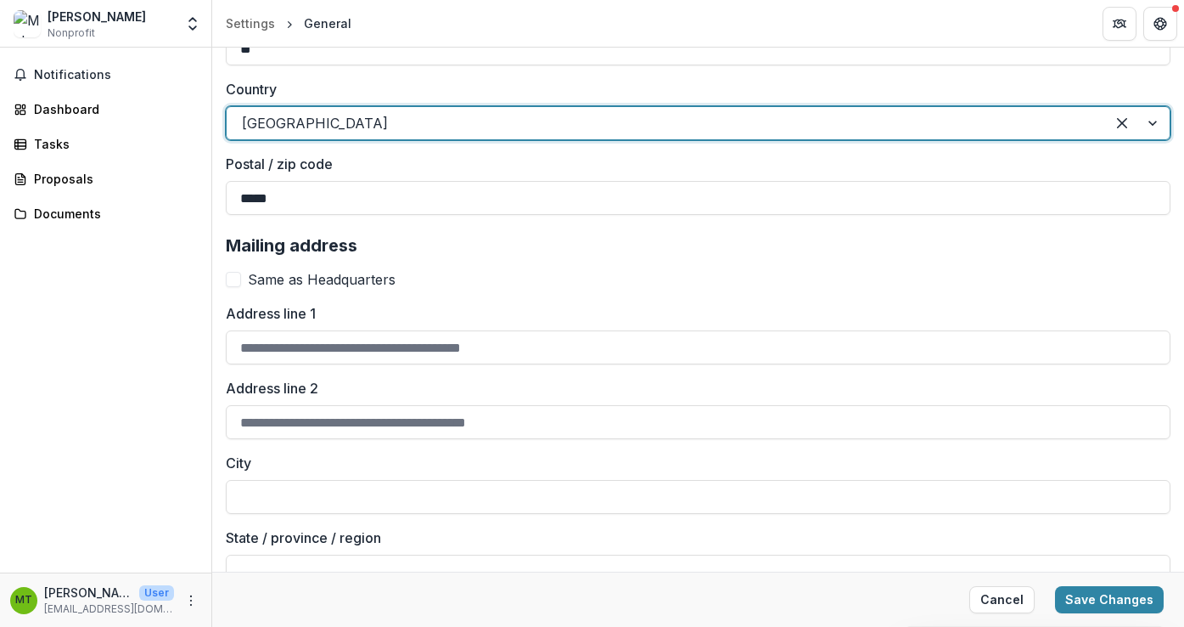
scroll to position [861, 0]
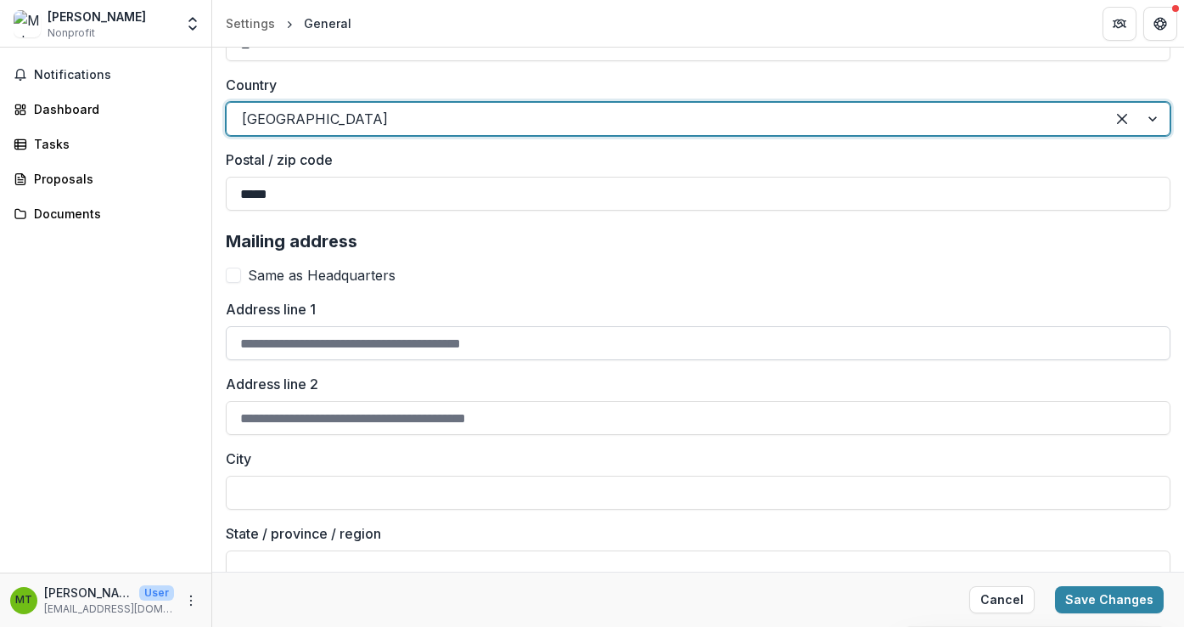
click at [276, 347] on input "Address line 1" at bounding box center [698, 343] width 945 height 34
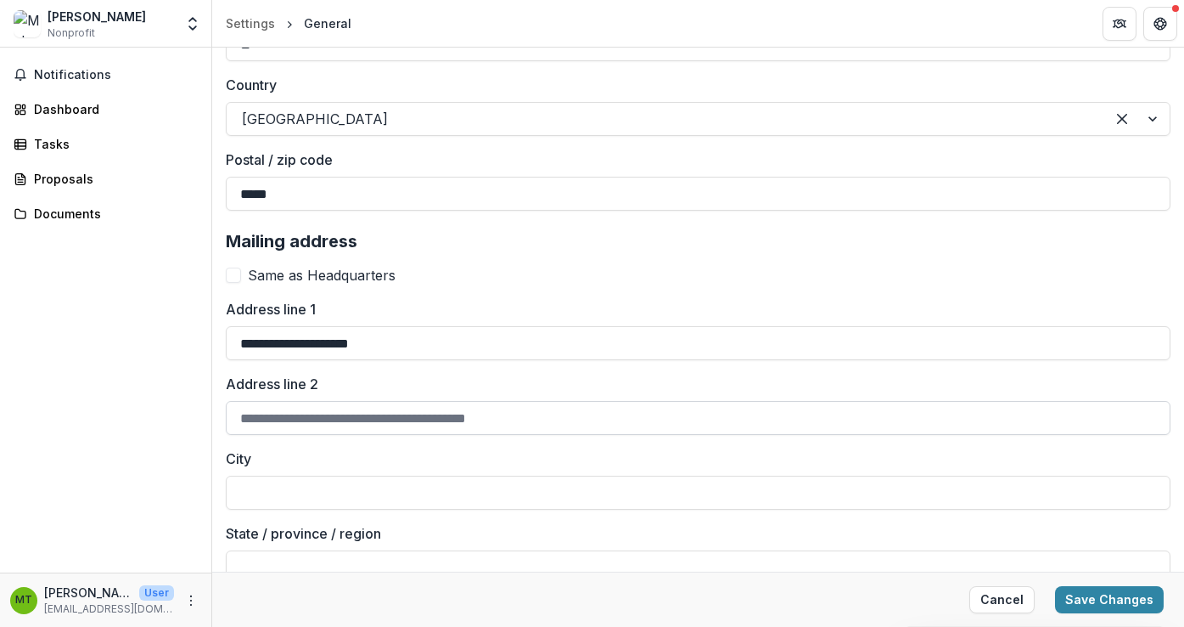
type input "**********"
click at [270, 413] on input "Address line 2" at bounding box center [698, 418] width 945 height 34
type input "**********"
click at [266, 492] on input "City" at bounding box center [698, 492] width 945 height 34
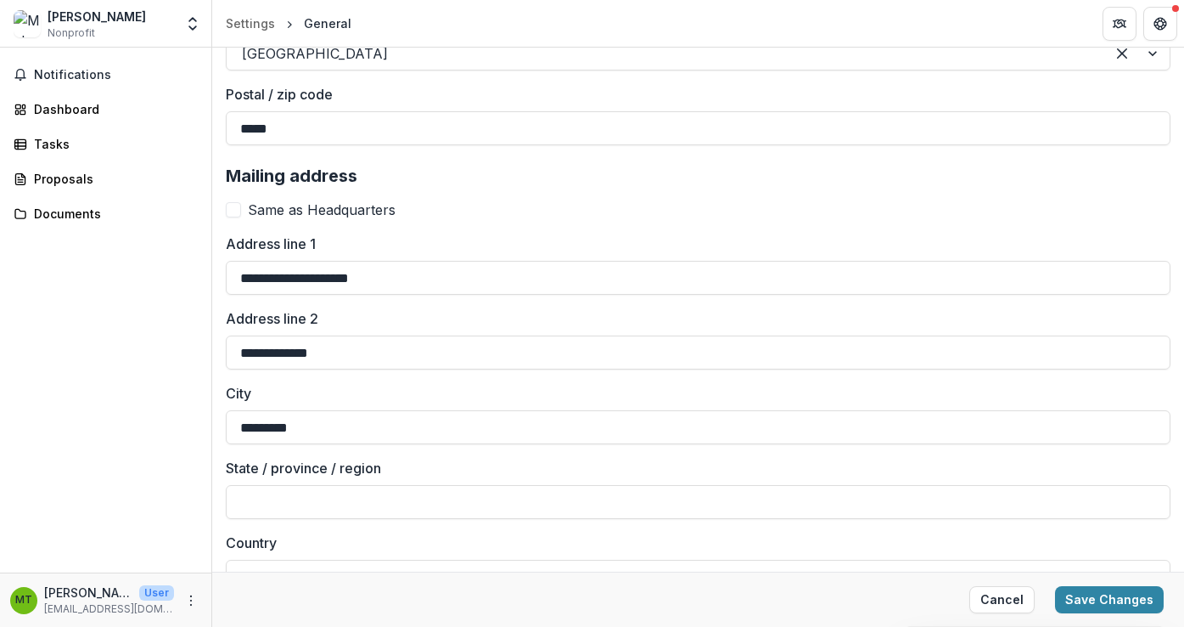
scroll to position [944, 0]
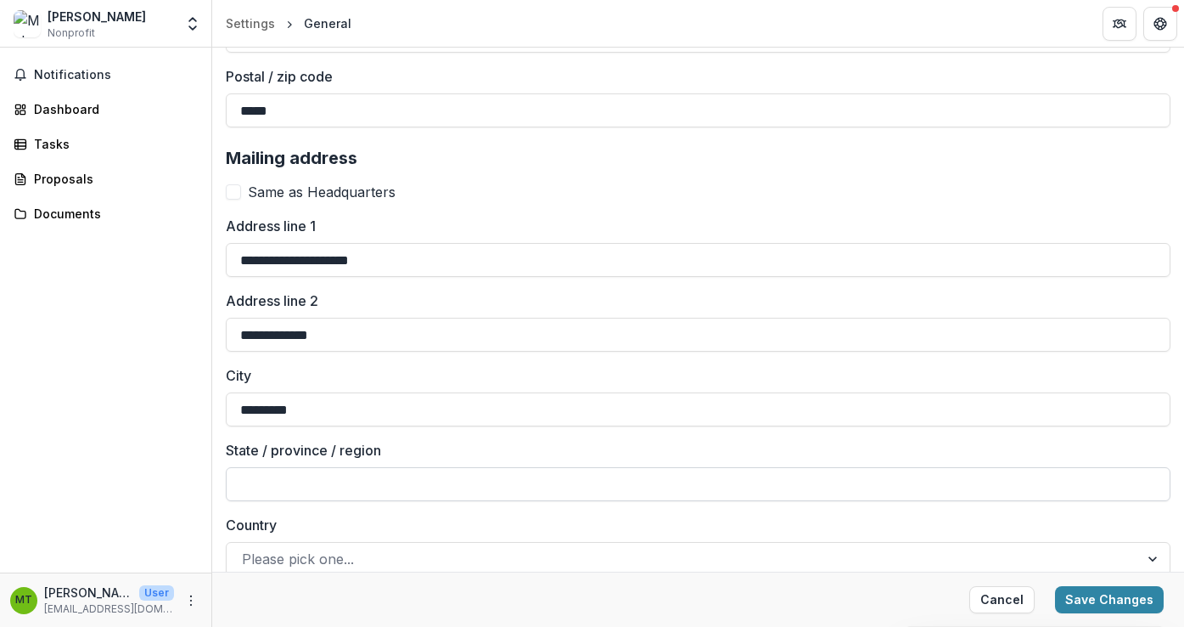
type input "*********"
click at [279, 481] on input "State / province / region" at bounding box center [698, 484] width 945 height 34
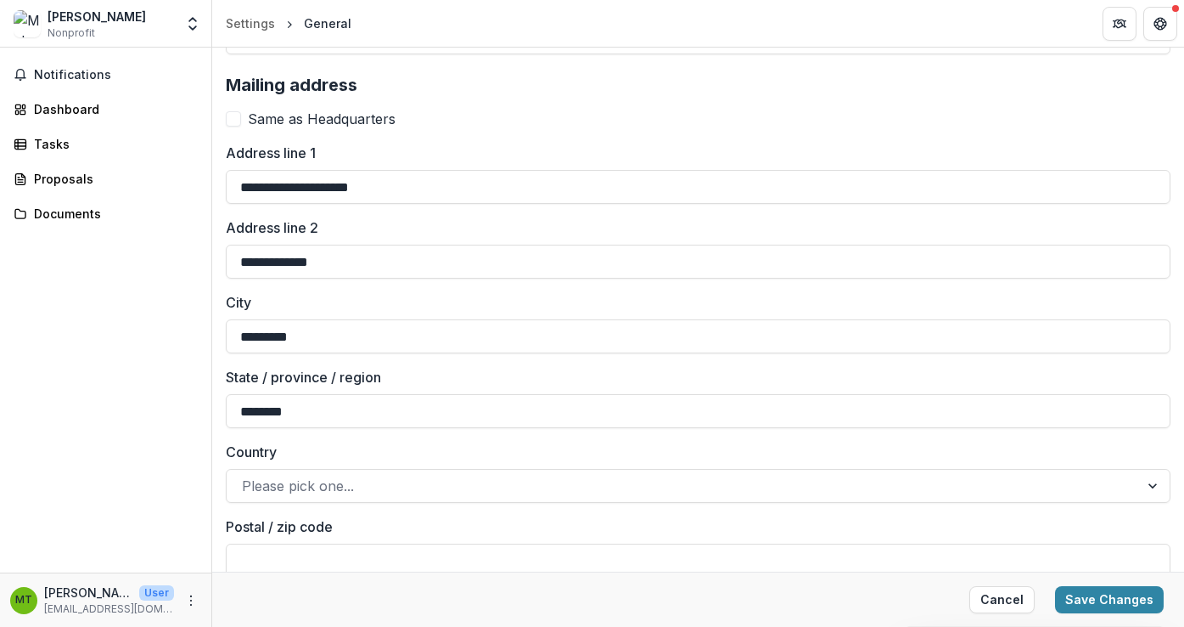
scroll to position [1049, 0]
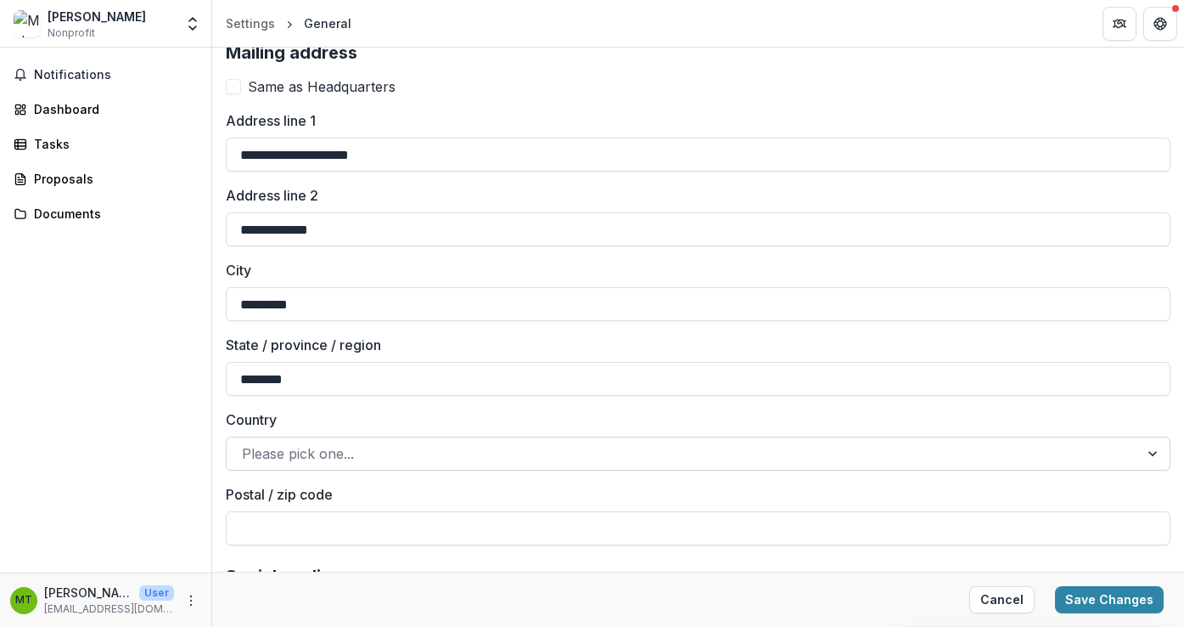
type input "********"
click at [292, 454] on div at bounding box center [683, 453] width 882 height 24
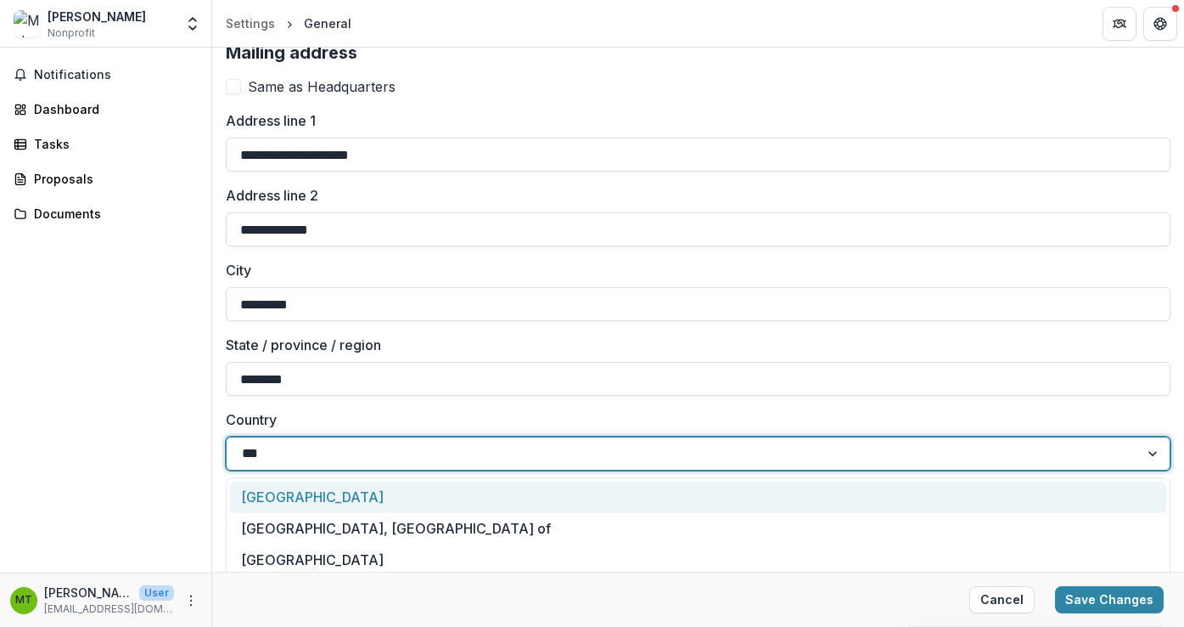
type input "****"
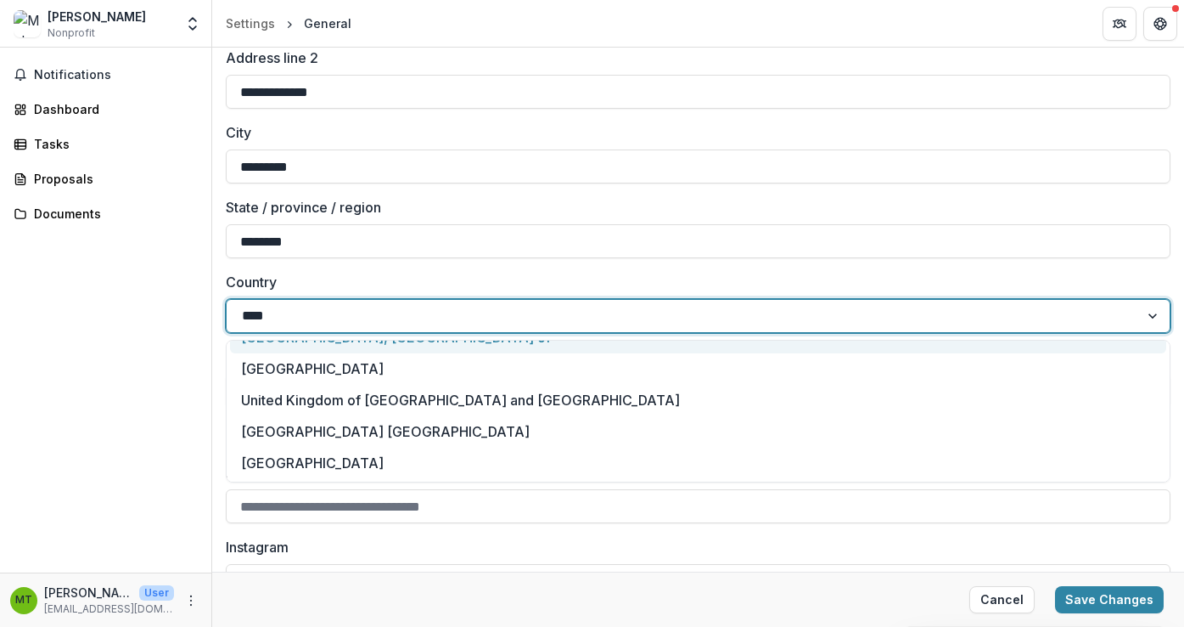
scroll to position [1188, 0]
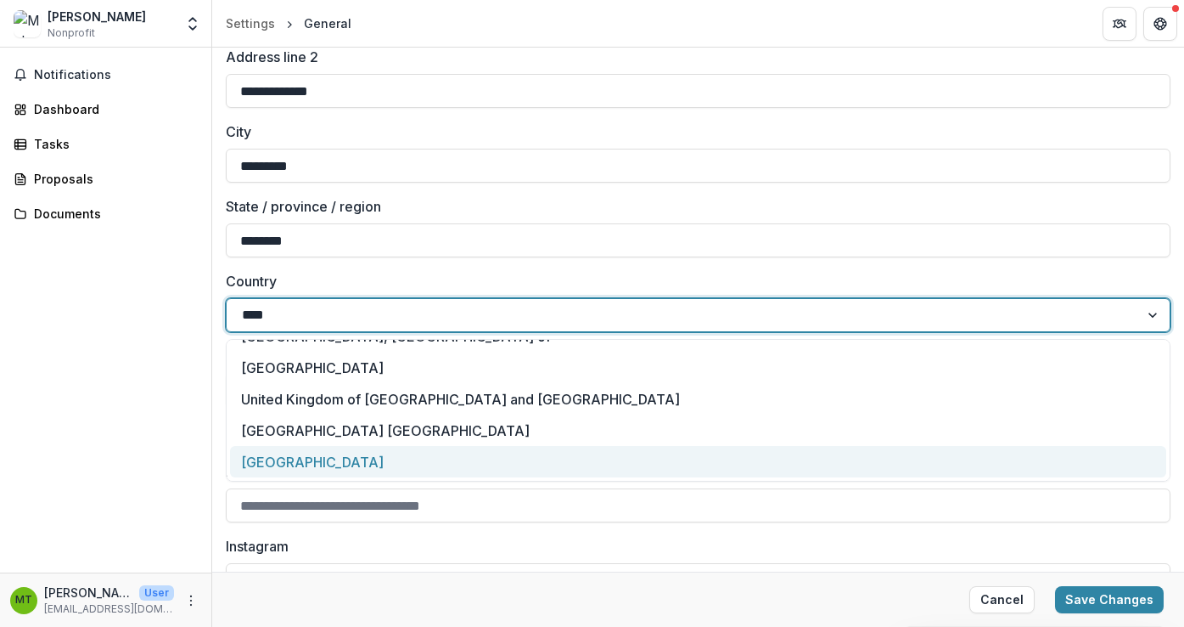
click at [376, 464] on div "[GEOGRAPHIC_DATA]" at bounding box center [698, 461] width 936 height 31
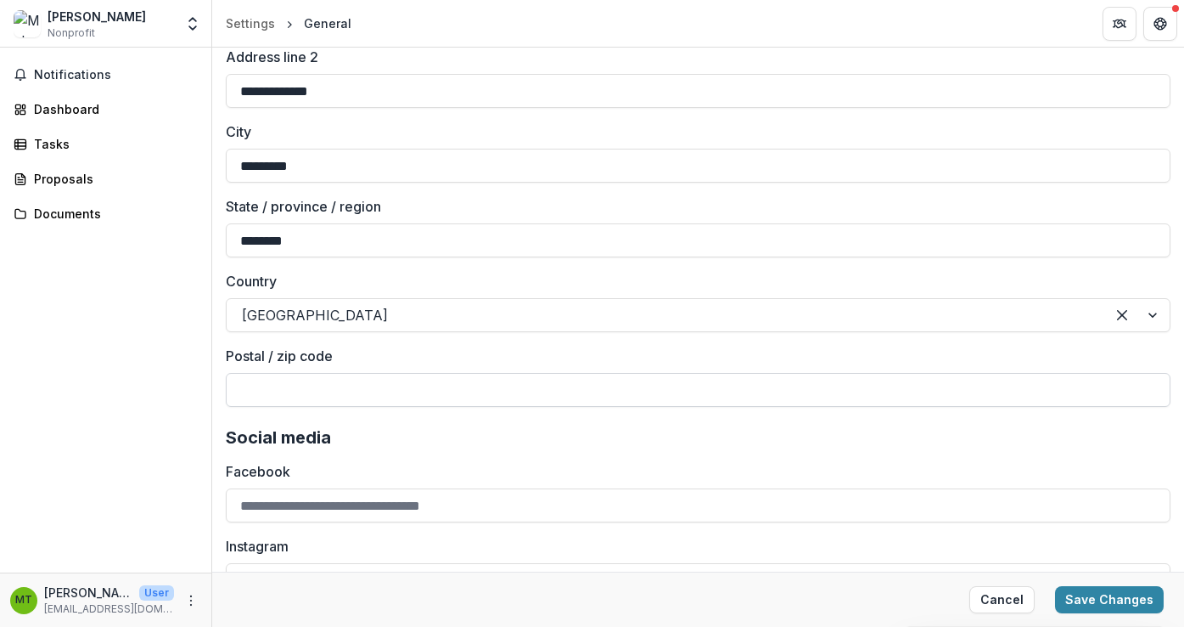
click at [314, 388] on input "Postal / zip code" at bounding box center [698, 390] width 945 height 34
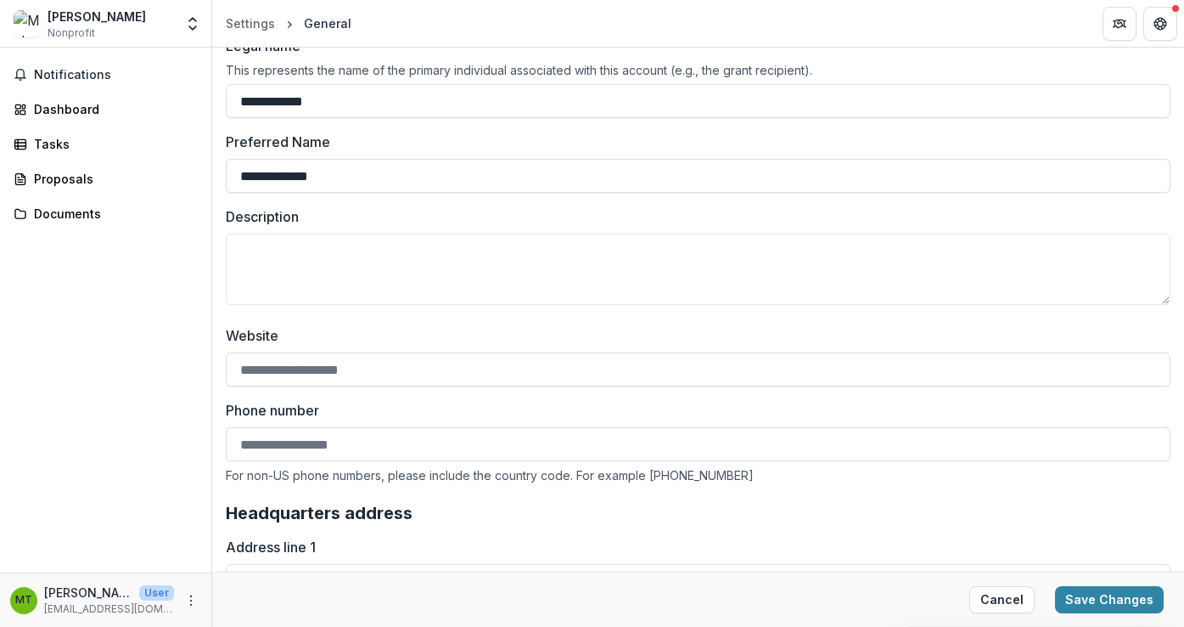
scroll to position [92, 0]
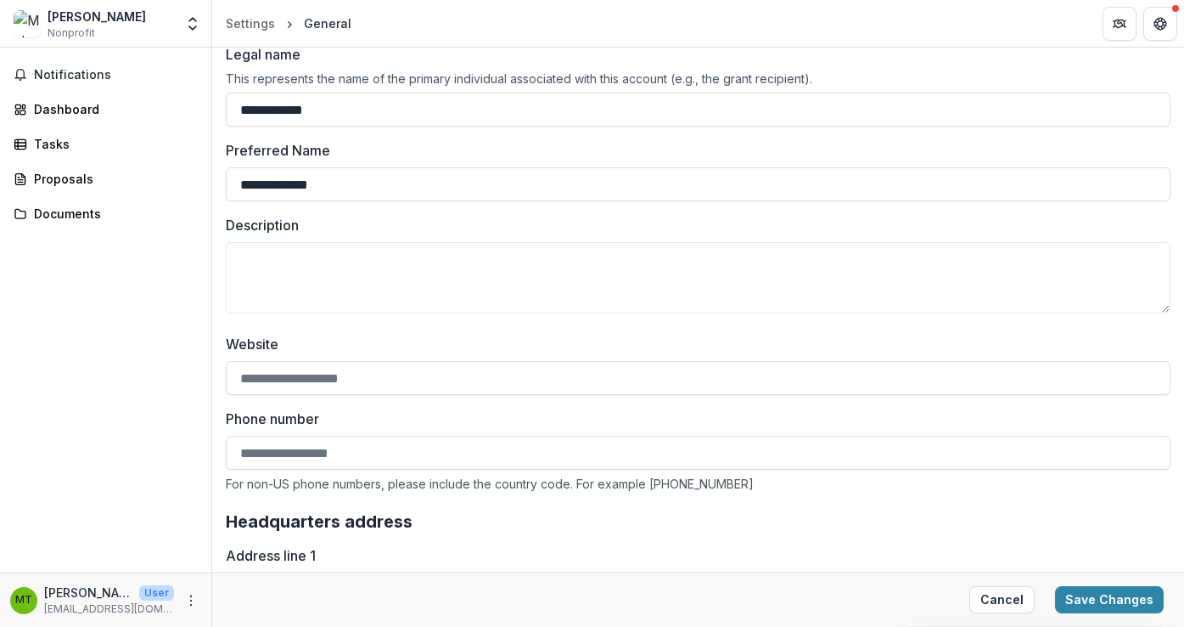
type input "*****"
click at [267, 460] on input "Phone number" at bounding box center [698, 453] width 945 height 34
type input "*"
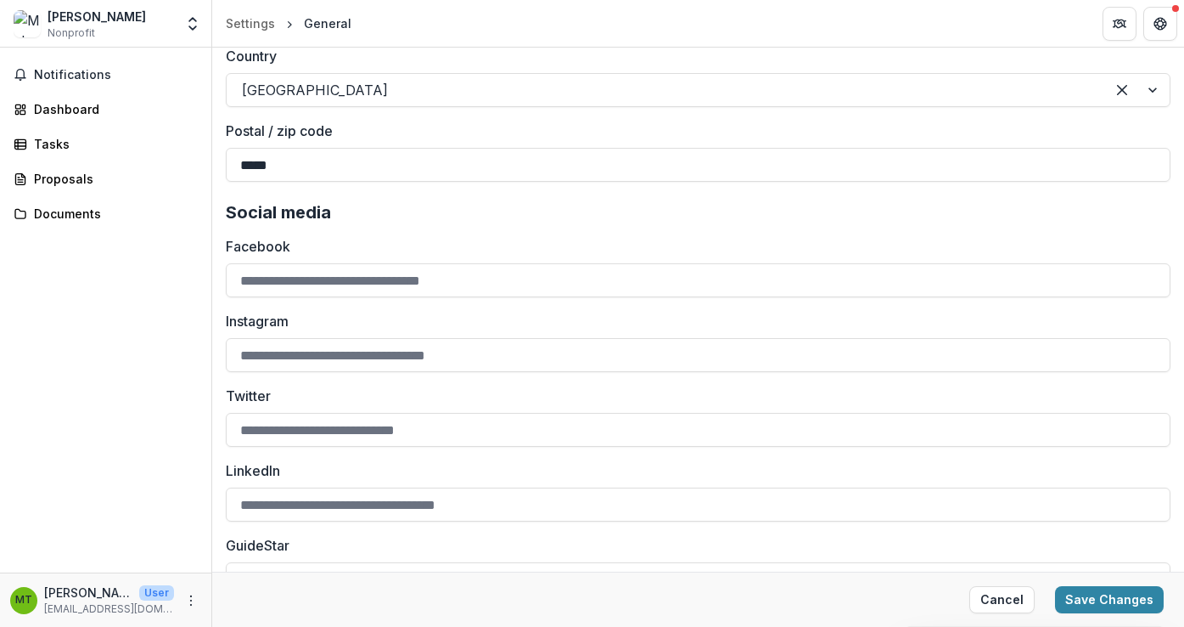
scroll to position [1451, 0]
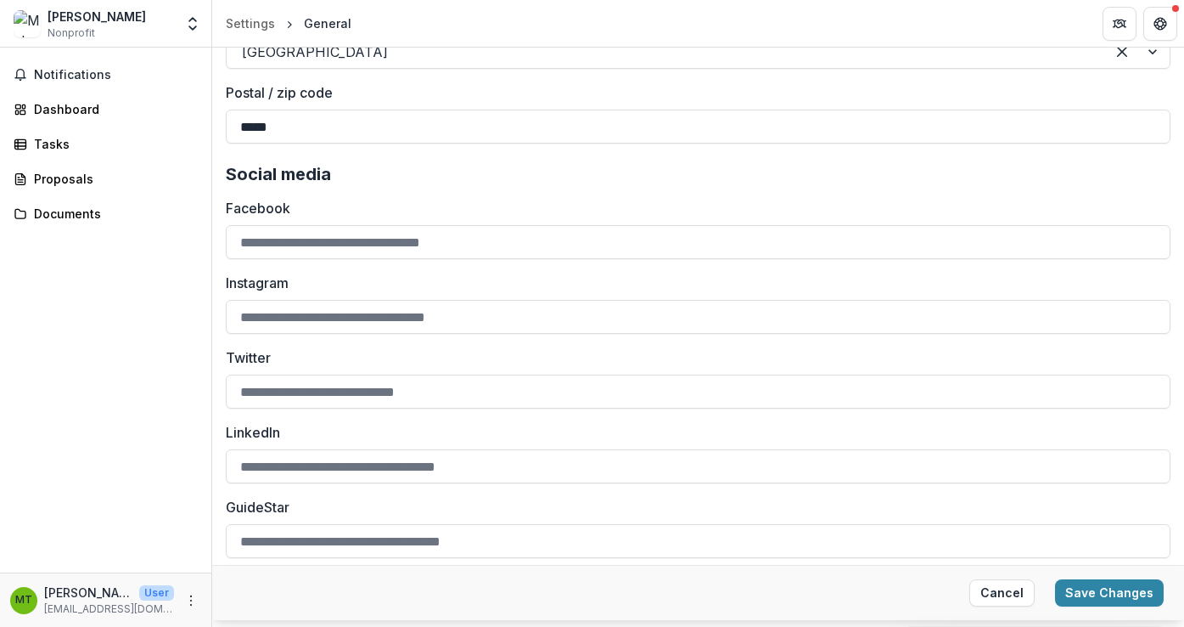
type input "**********"
click at [311, 402] on input "Twitter" at bounding box center [698, 391] width 945 height 34
type input "**********"
click at [340, 485] on div "**********" at bounding box center [698, 378] width 945 height 360
click at [340, 468] on input "LinkedIn" at bounding box center [698, 466] width 945 height 34
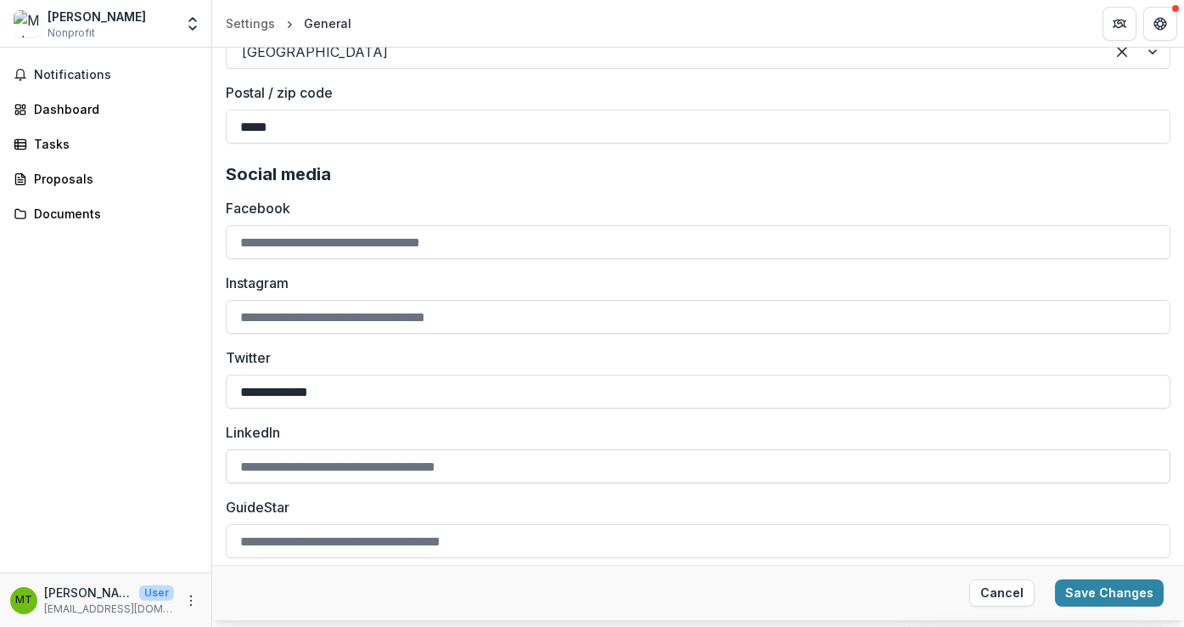
paste input "**********"
type input "**********"
click at [1111, 594] on button "Save Changes" at bounding box center [1109, 592] width 109 height 27
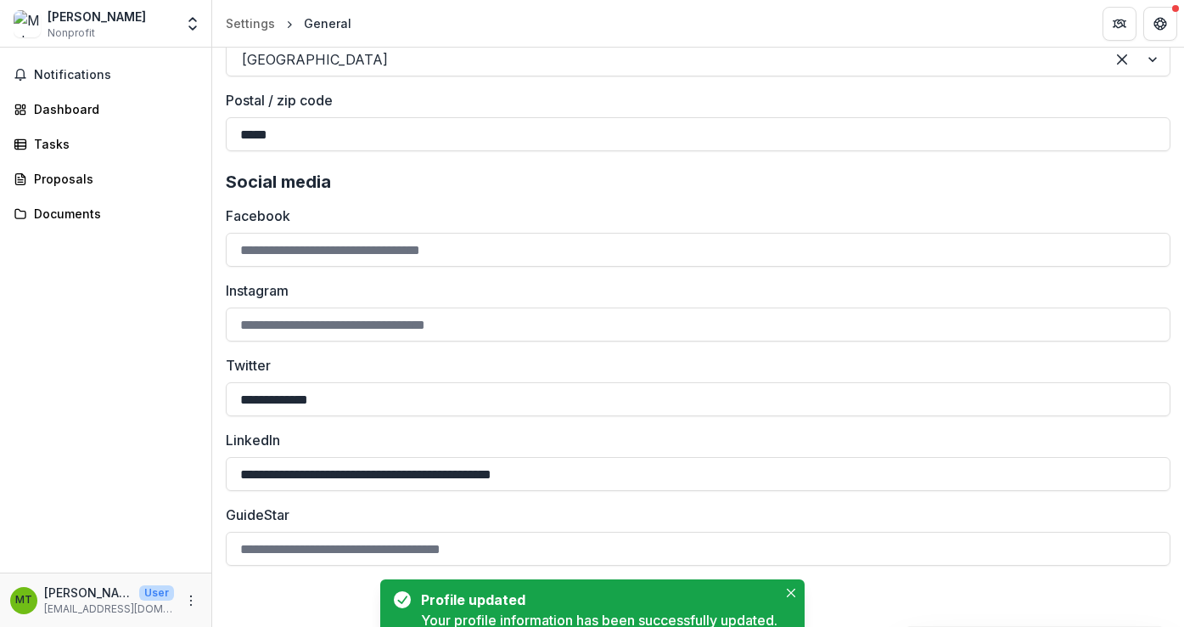
scroll to position [1443, 0]
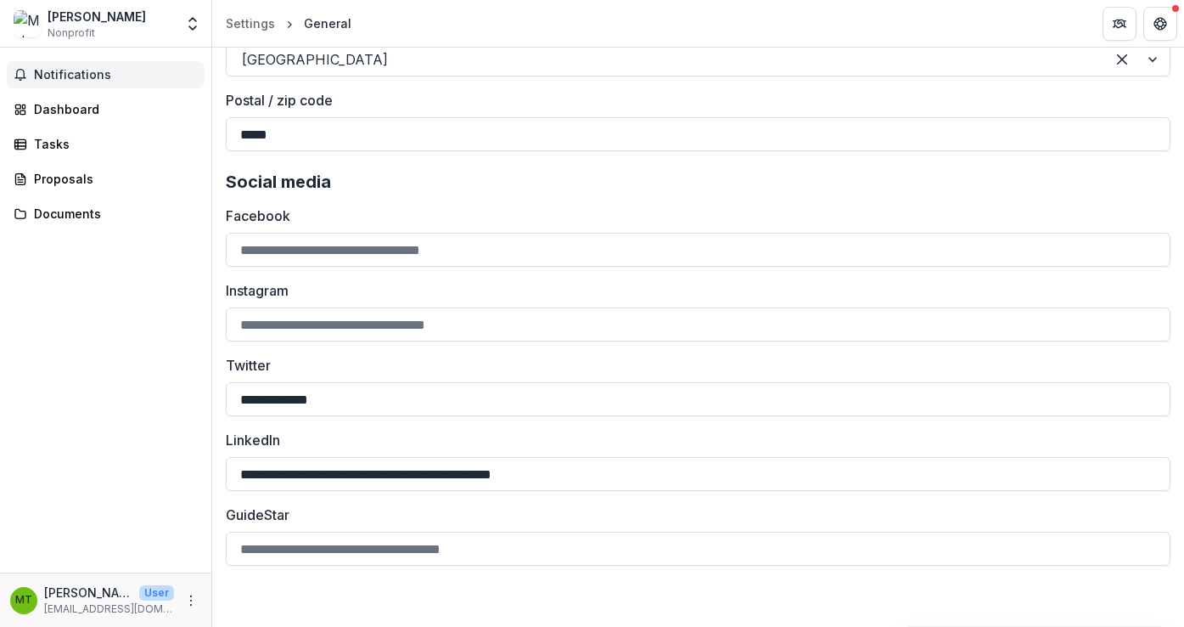
click at [75, 76] on span "Notifications" at bounding box center [116, 75] width 164 height 14
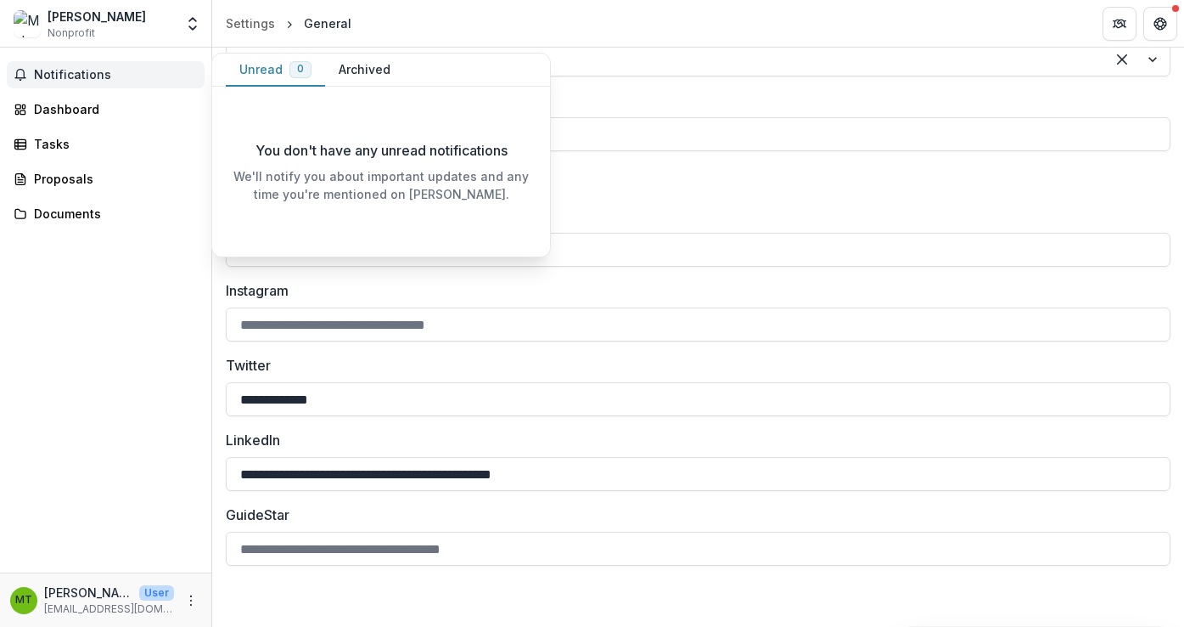
click at [364, 69] on button "Archived" at bounding box center [364, 69] width 79 height 33
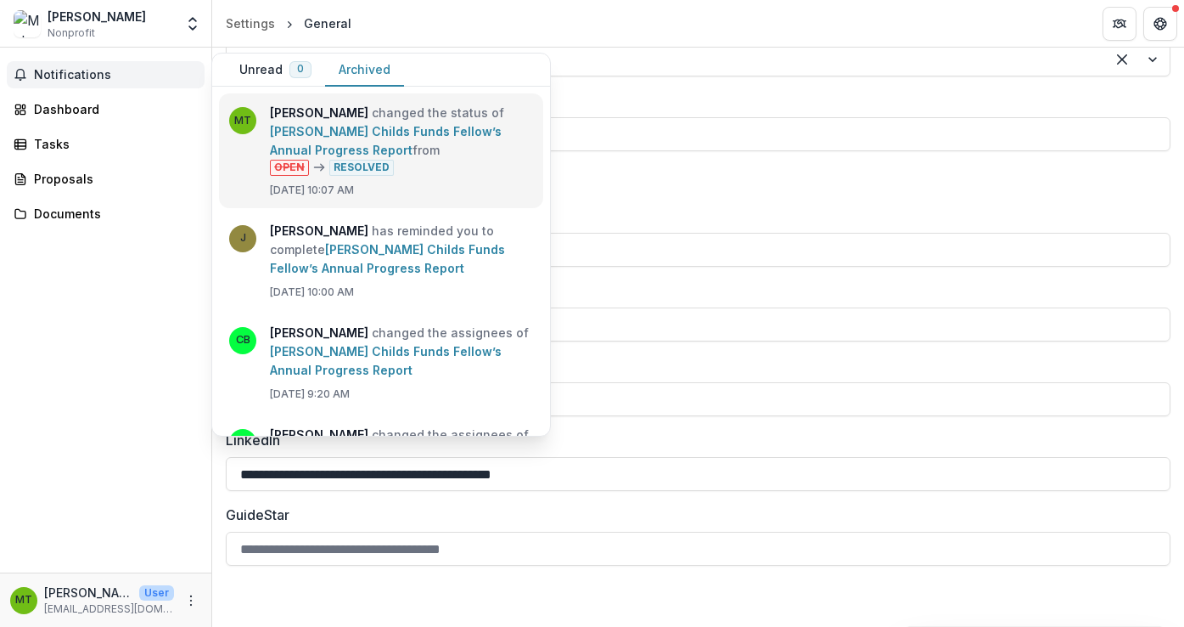
click at [363, 141] on link "[PERSON_NAME] Childs Funds Fellow’s Annual Progress Report" at bounding box center [386, 140] width 232 height 33
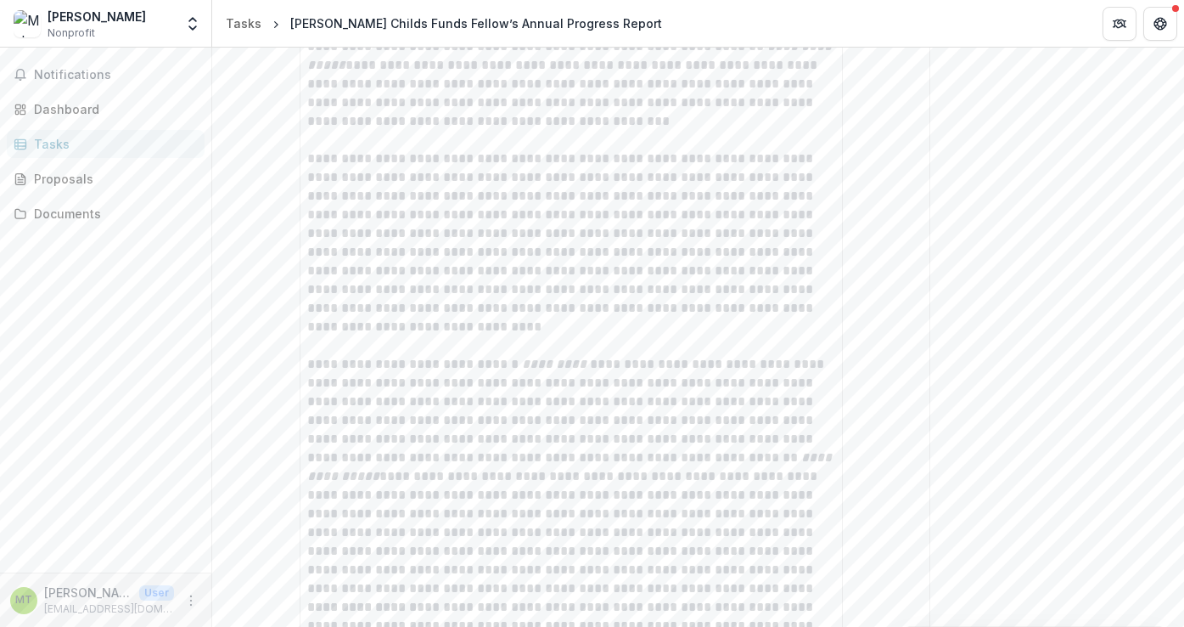
scroll to position [1250, 0]
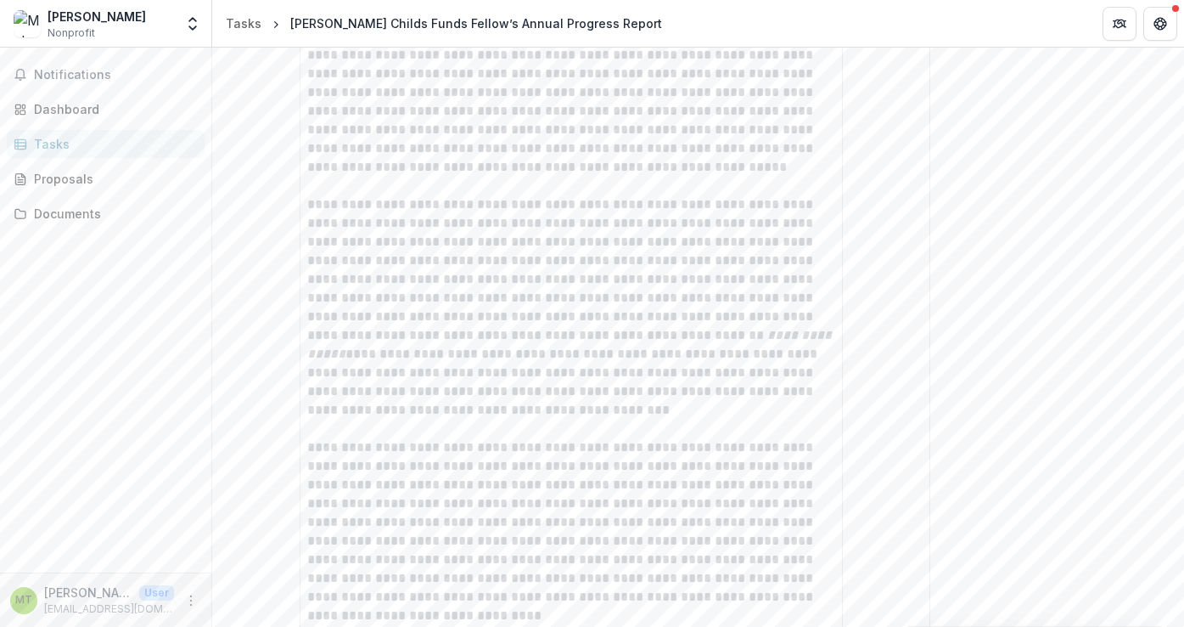
click at [70, 133] on link "Tasks" at bounding box center [106, 144] width 198 height 28
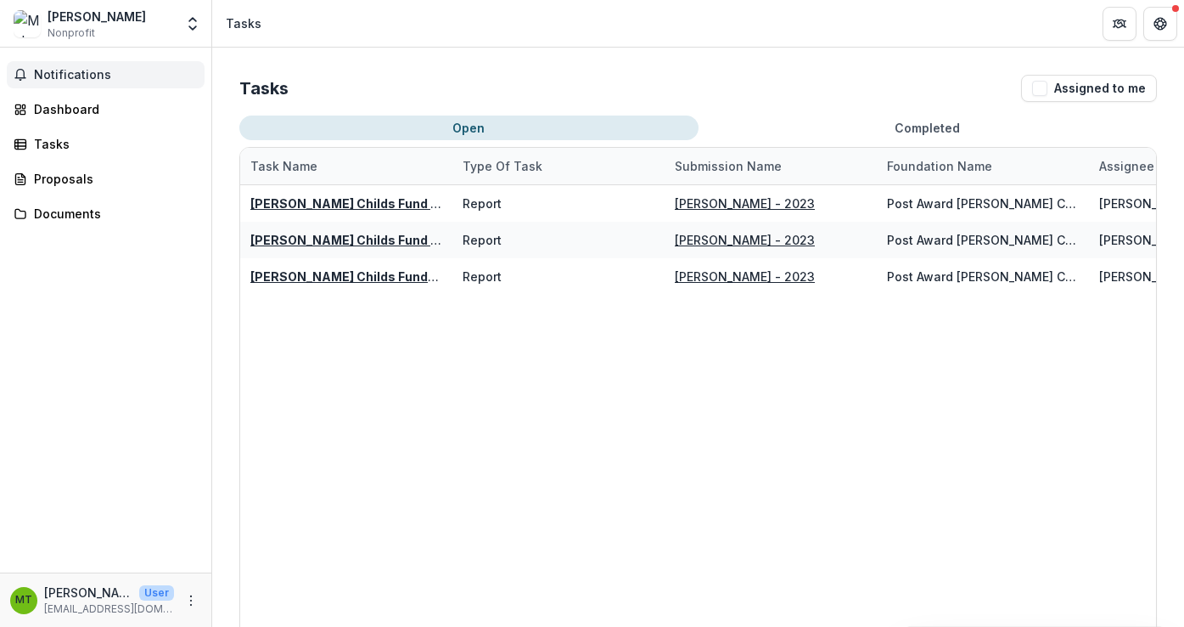
click at [74, 76] on span "Notifications" at bounding box center [116, 75] width 164 height 14
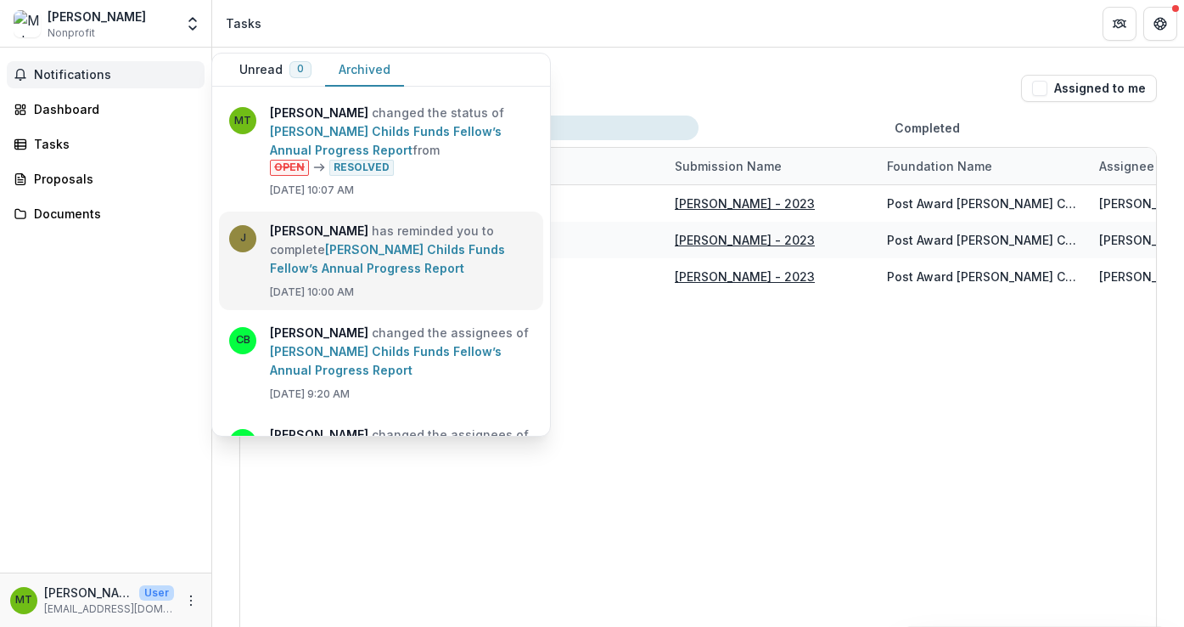
click at [402, 275] on link "[PERSON_NAME] Childs Funds Fellow’s Annual Progress Report" at bounding box center [387, 258] width 235 height 33
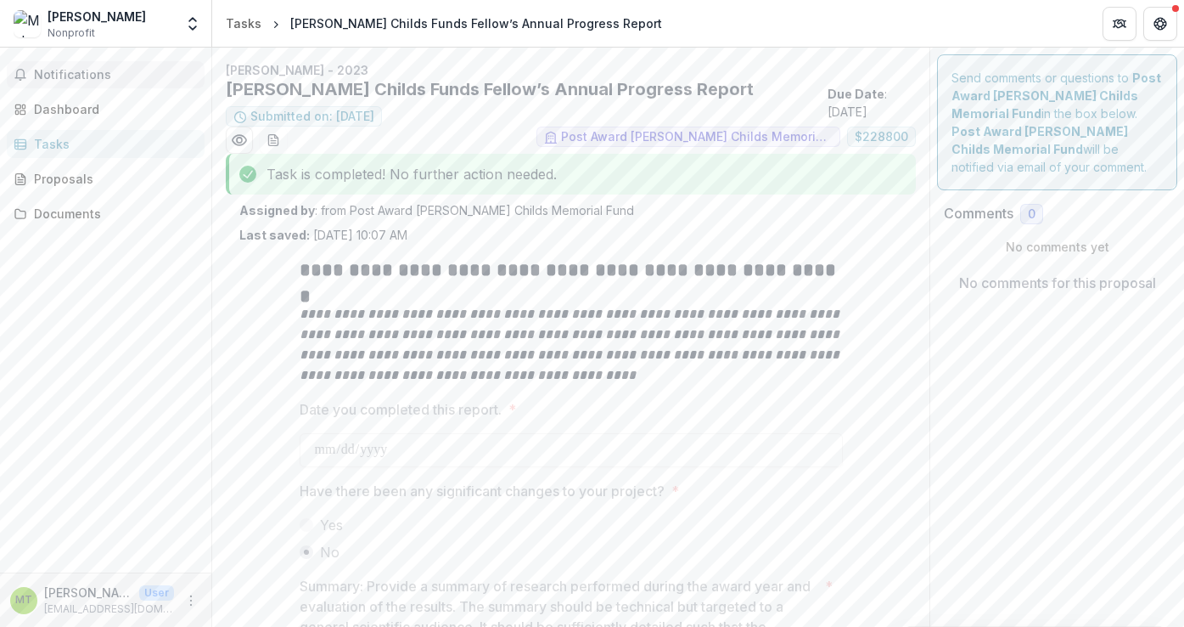
click at [118, 71] on span "Notifications" at bounding box center [116, 75] width 164 height 14
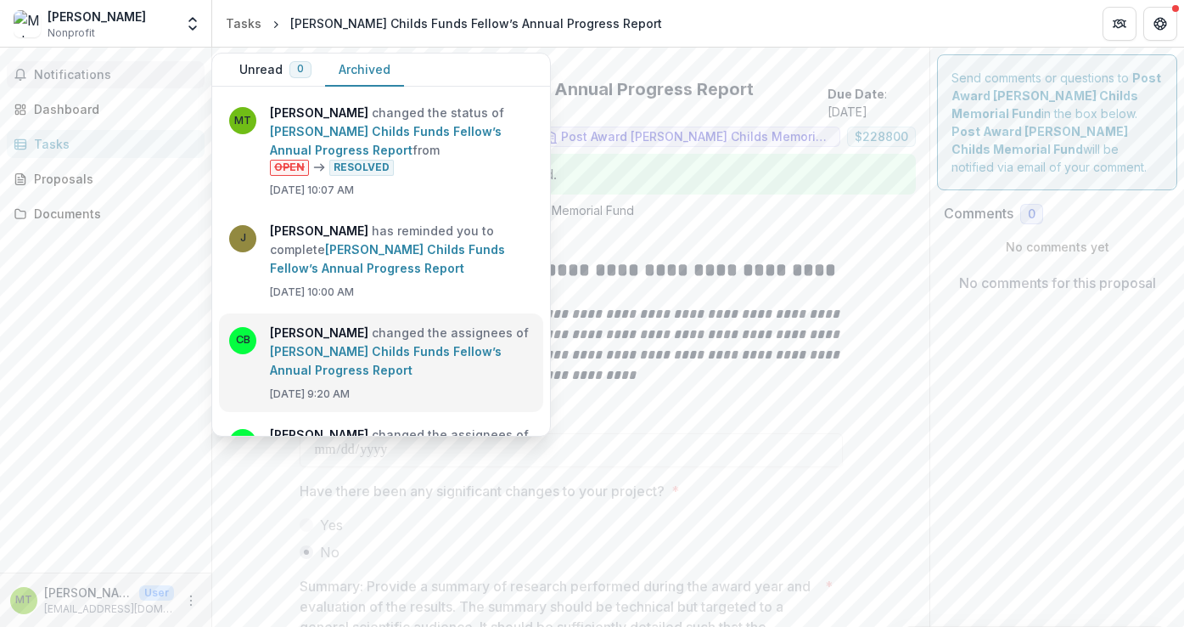
scroll to position [78, 0]
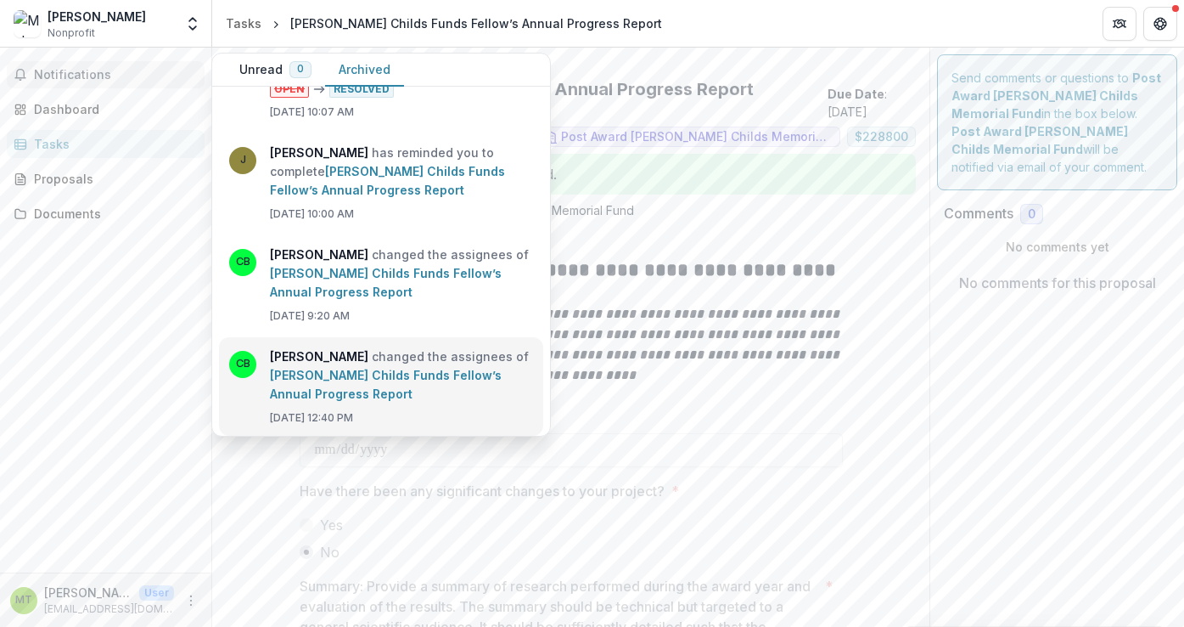
click at [398, 396] on link "[PERSON_NAME] Childs Funds Fellow’s Annual Progress Report" at bounding box center [386, 384] width 232 height 33
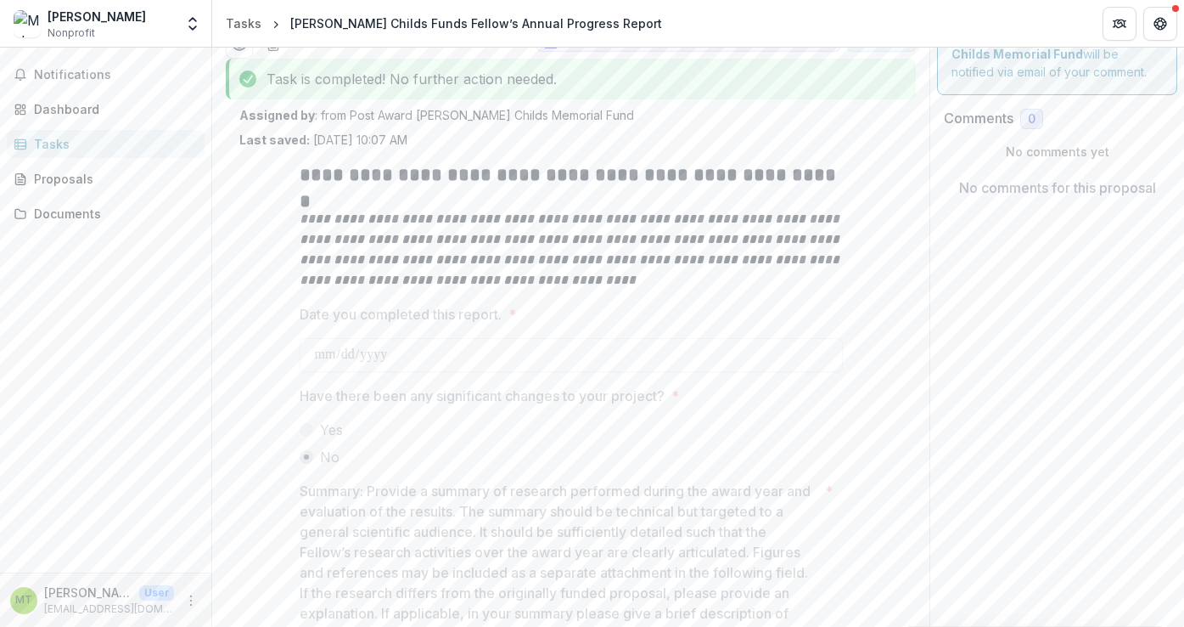
scroll to position [97, 0]
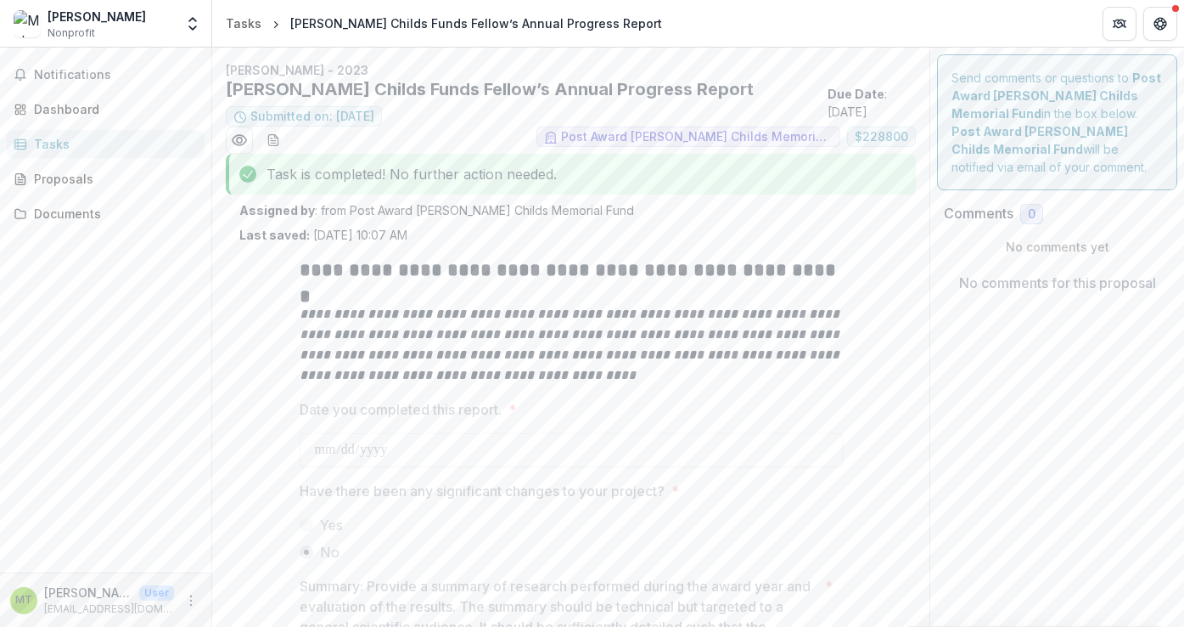
scroll to position [97, 0]
